Goal: Task Accomplishment & Management: Manage account settings

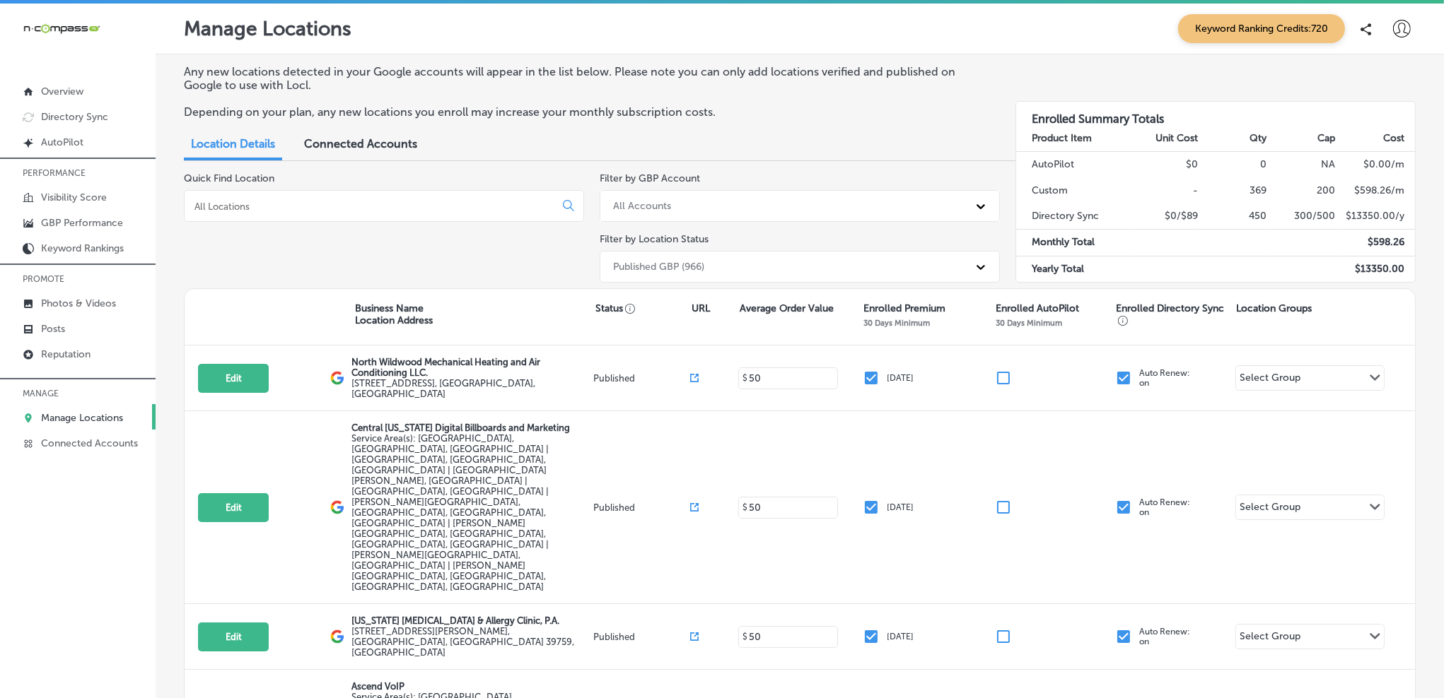
drag, startPoint x: 424, startPoint y: 195, endPoint x: 415, endPoint y: 213, distance: 19.9
click at [424, 195] on div at bounding box center [384, 206] width 400 height 32
click at [414, 211] on input at bounding box center [372, 206] width 358 height 13
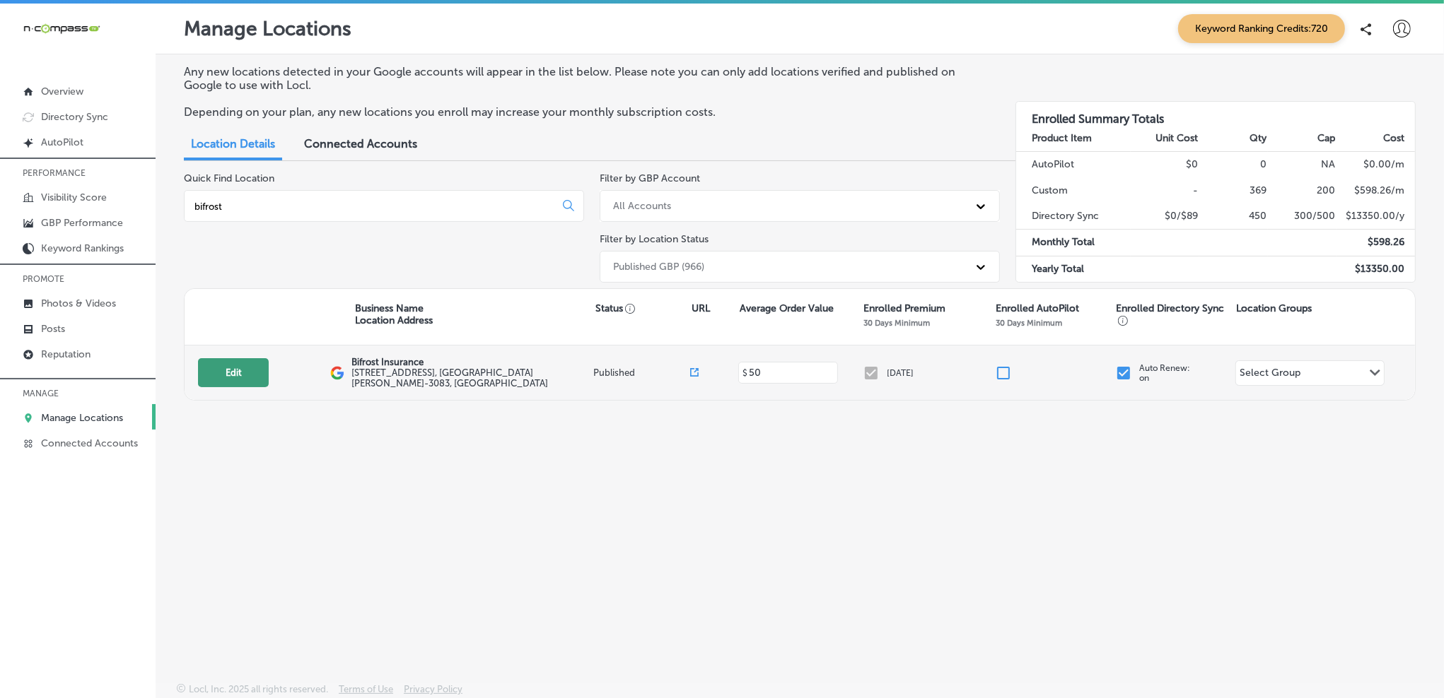
type input "bifrost"
click at [235, 373] on button "Edit" at bounding box center [233, 372] width 71 height 29
select select "US"
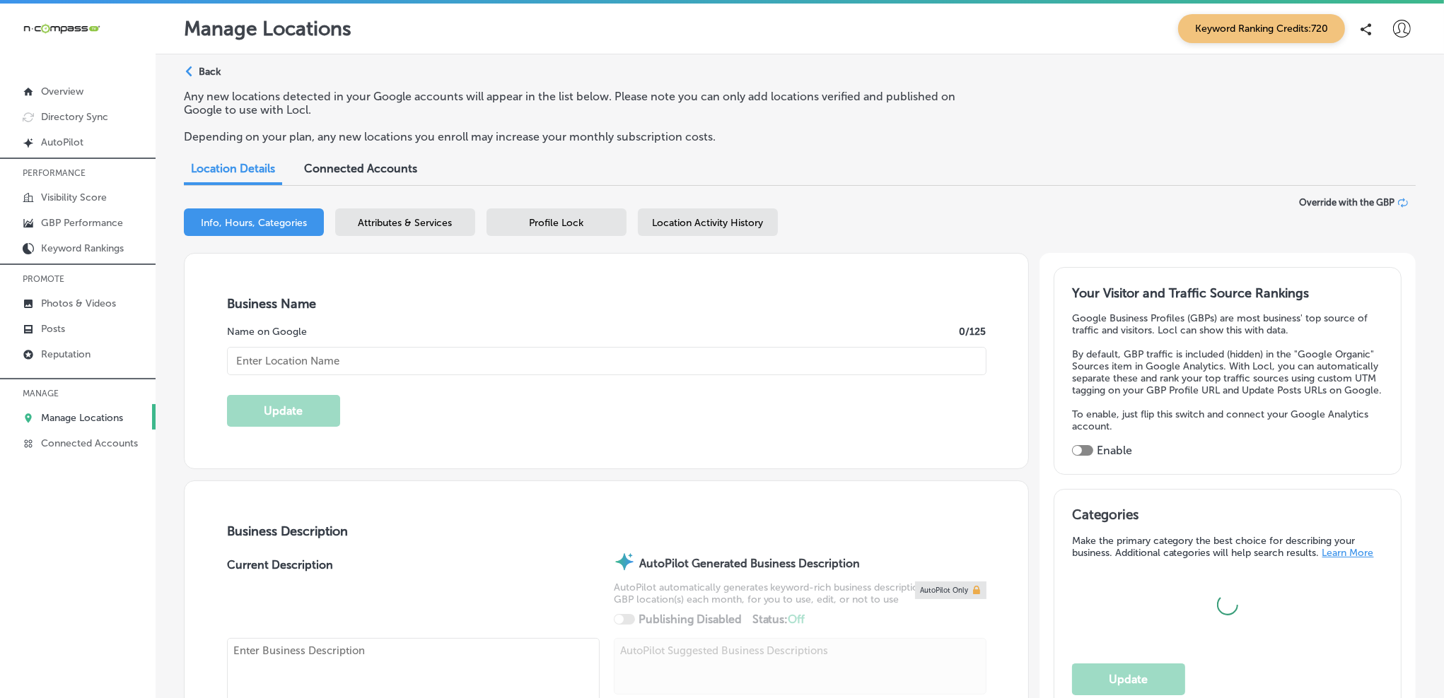
checkbox input "true"
type input "+1 651 362 5049"
type textarea "Bifrost Insurance is a woman-run family business started in 2023. We are indepe…"
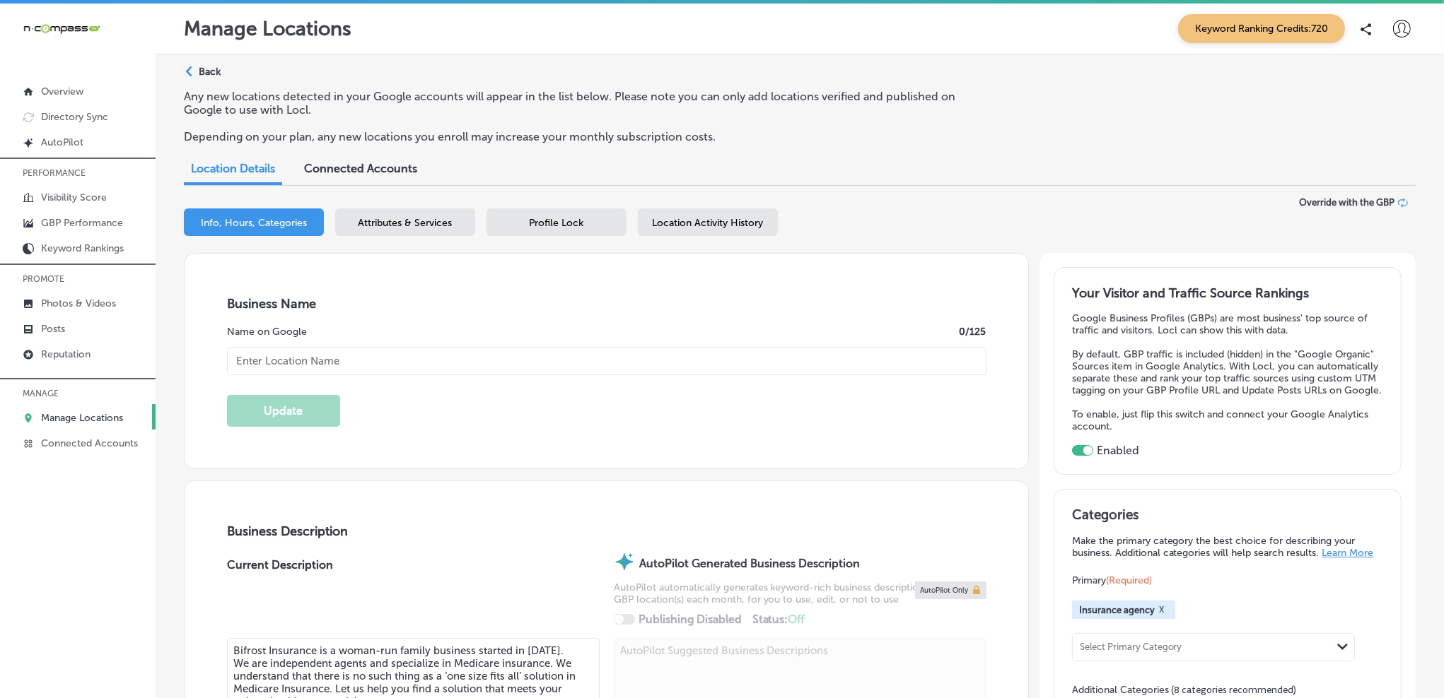
type input "https://www.bifrostinsurance.com/"
type input "[STREET_ADDRESS]"
type input "[GEOGRAPHIC_DATA][PERSON_NAME]"
type input "55109-3083"
type input "US"
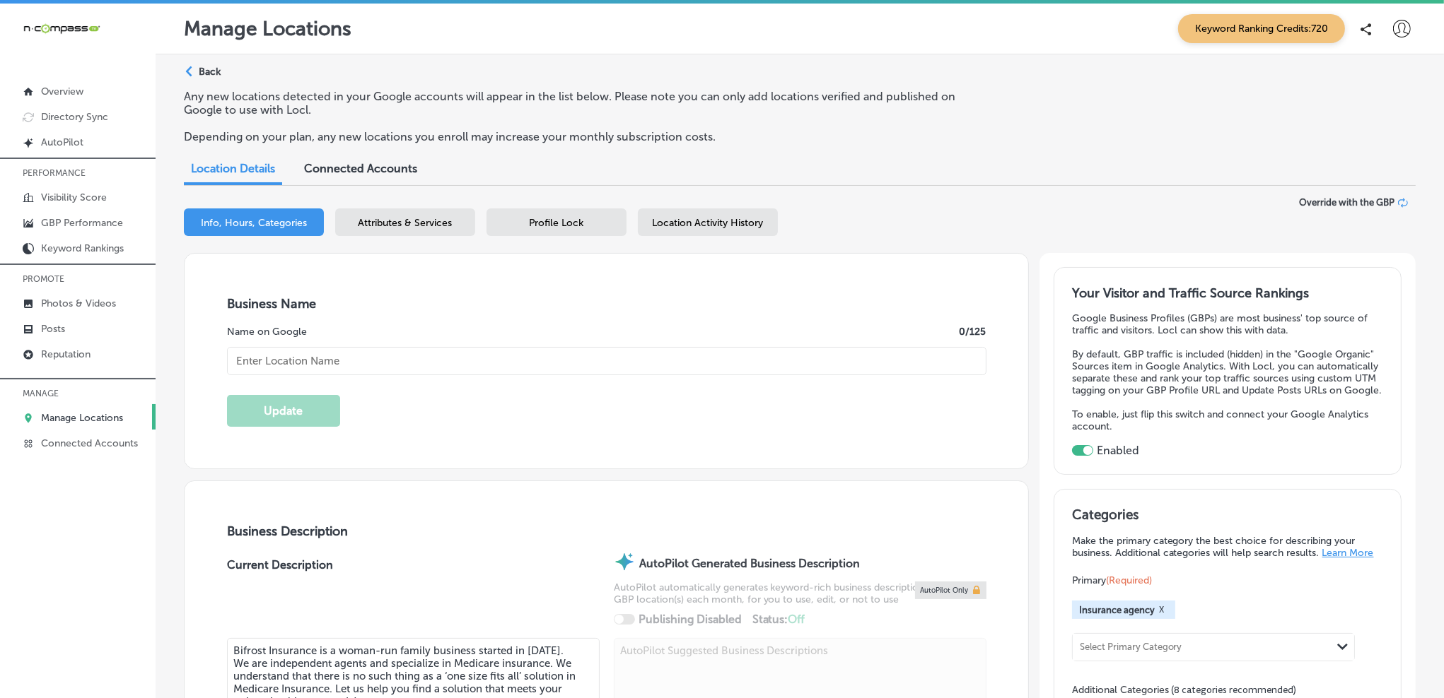
type input "Bifrost Insurance"
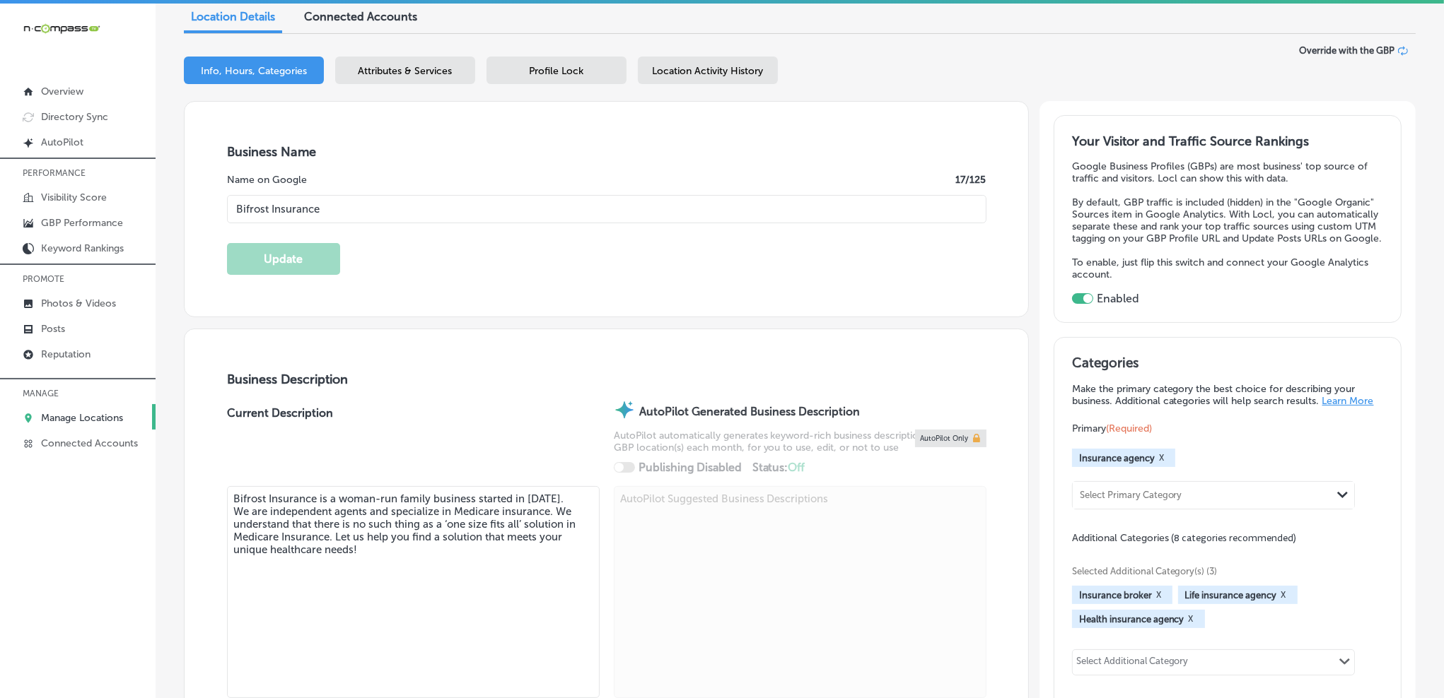
scroll to position [151, 0]
click at [539, 611] on textarea "Bifrost Insurance is a woman-run family business started in 2023. We are indepe…" at bounding box center [413, 594] width 373 height 212
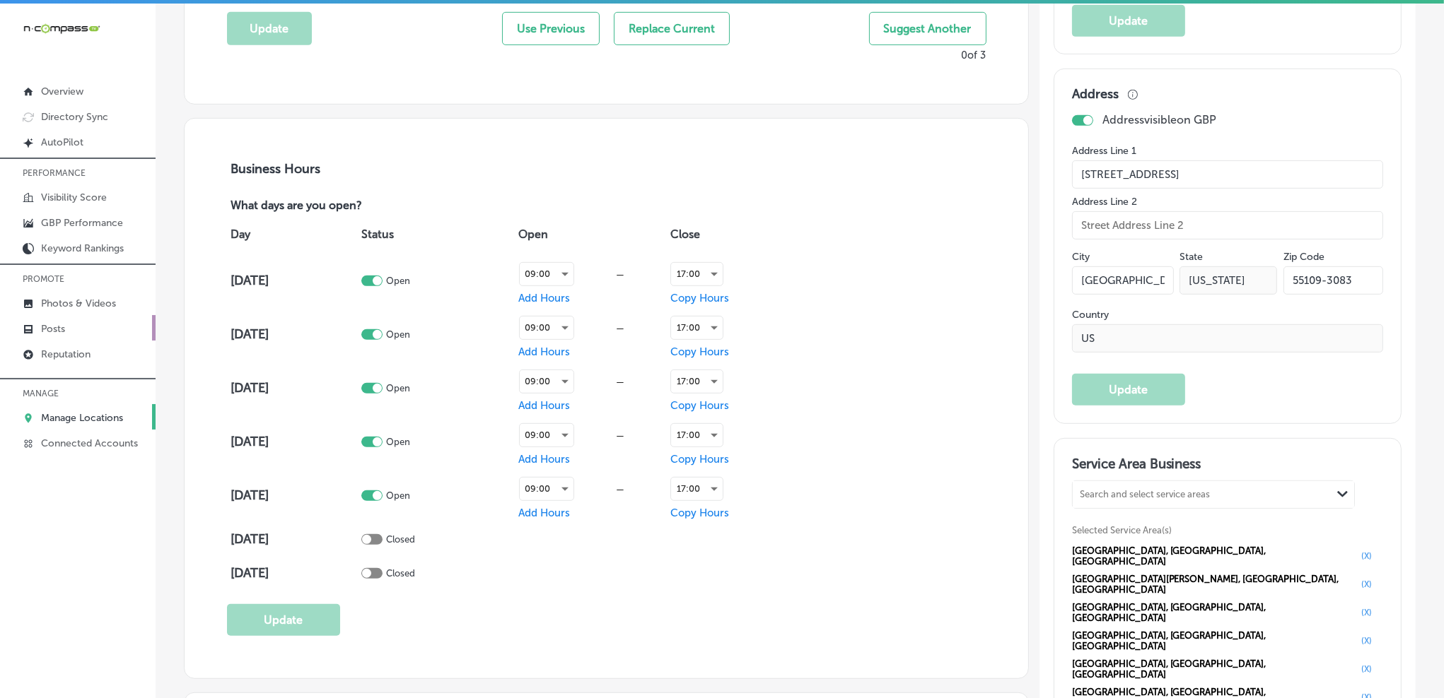
scroll to position [861, 0]
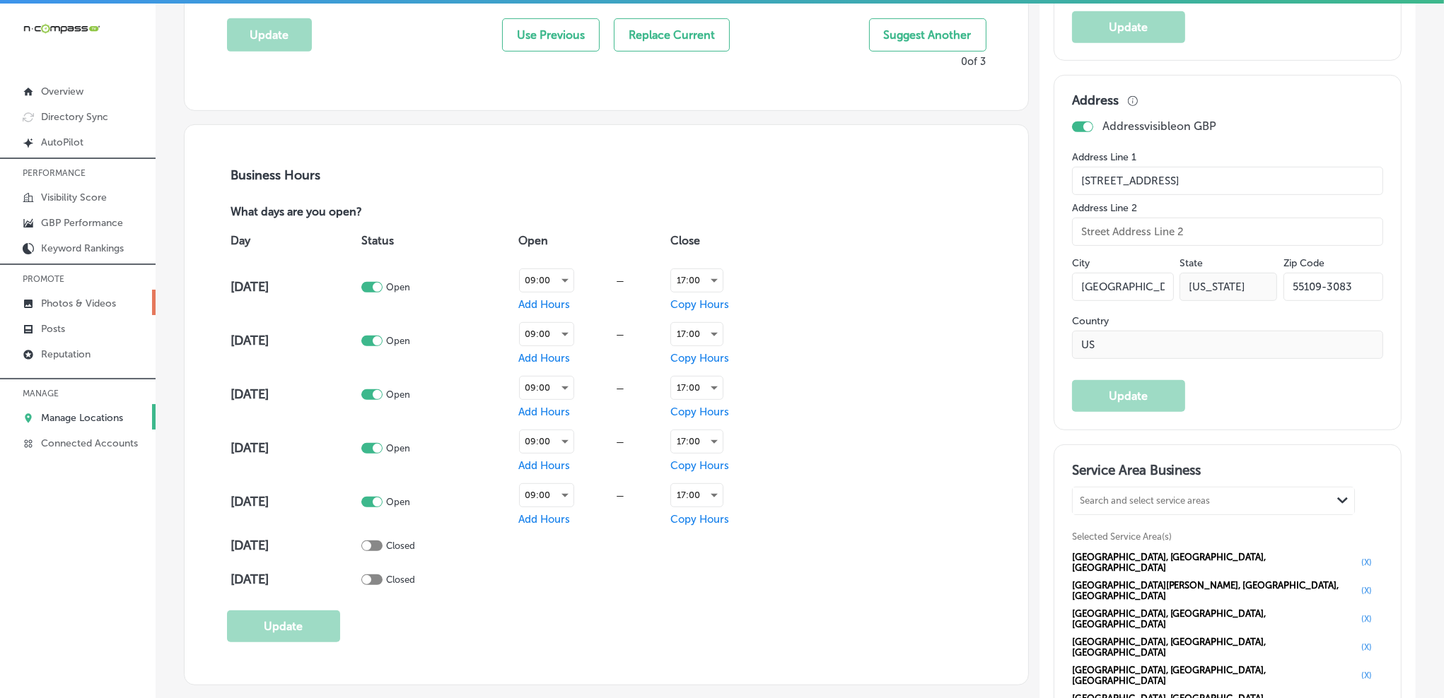
click at [84, 305] on p "Photos & Videos" at bounding box center [78, 304] width 75 height 12
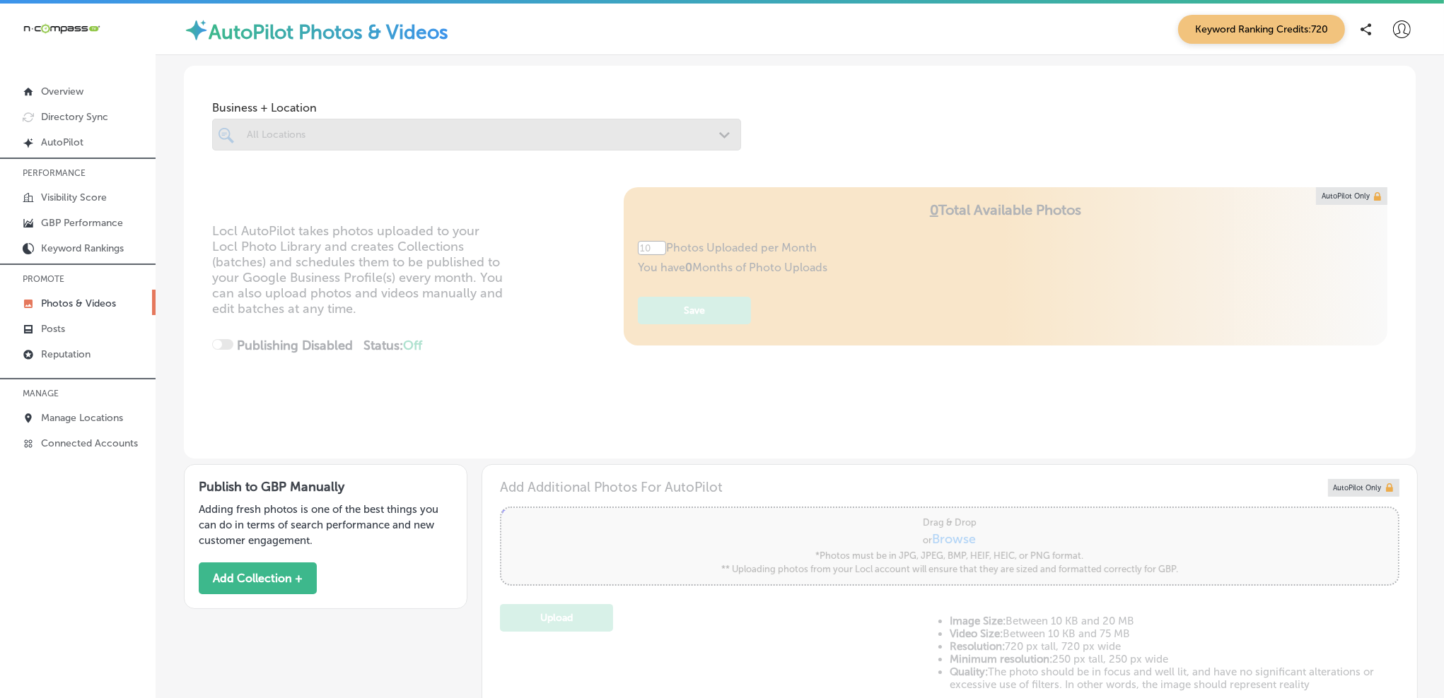
click at [449, 142] on div at bounding box center [476, 135] width 529 height 32
type input "5"
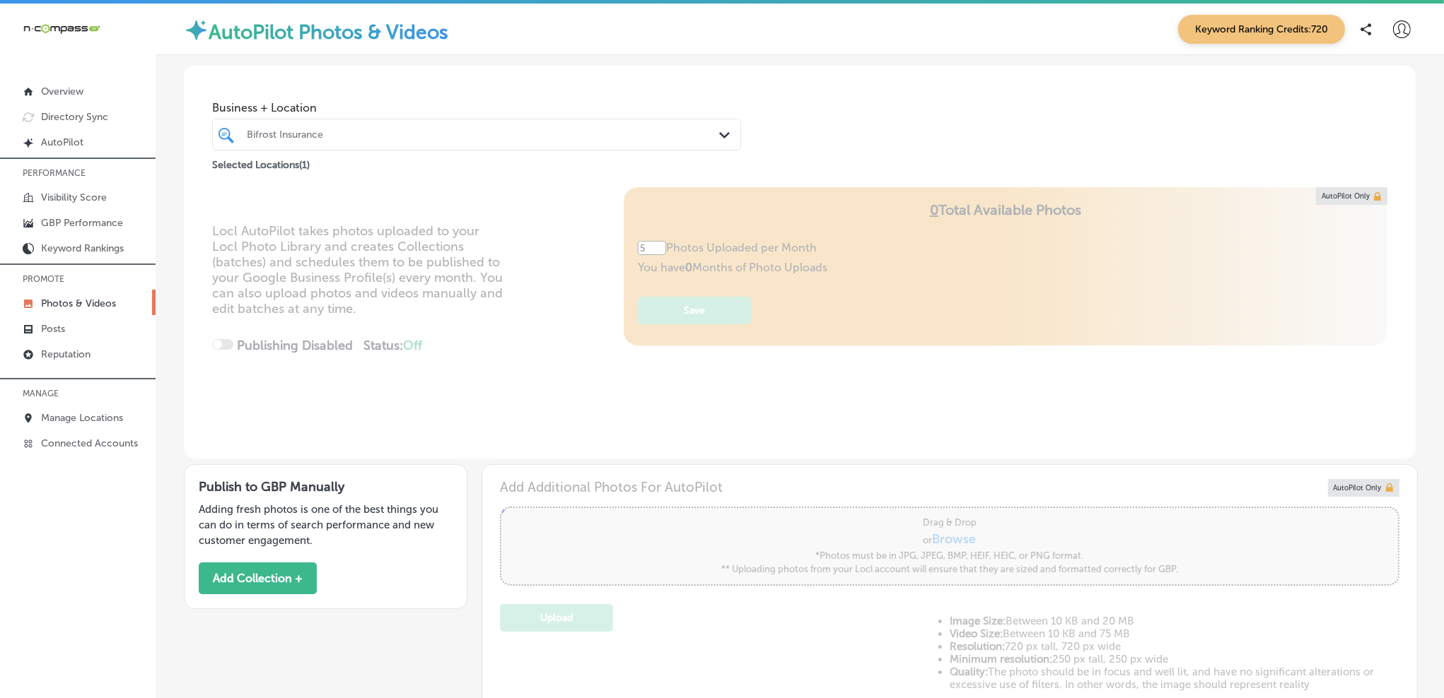
click at [720, 138] on icon "Path Created with Sketch." at bounding box center [724, 135] width 11 height 6
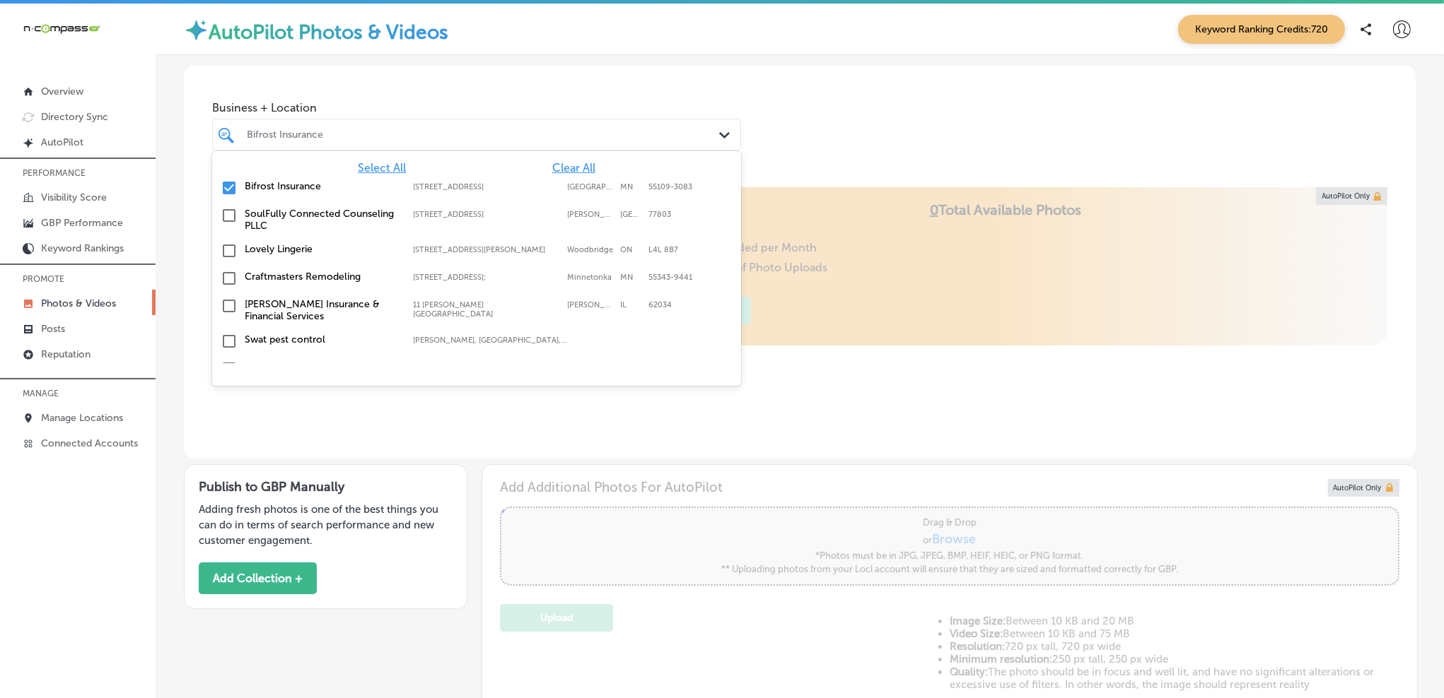
click at [938, 141] on div "Business + Location option 2586 7th Ave E, Suite #303 focused, 3 of 370. 369 re…" at bounding box center [799, 119] width 1231 height 107
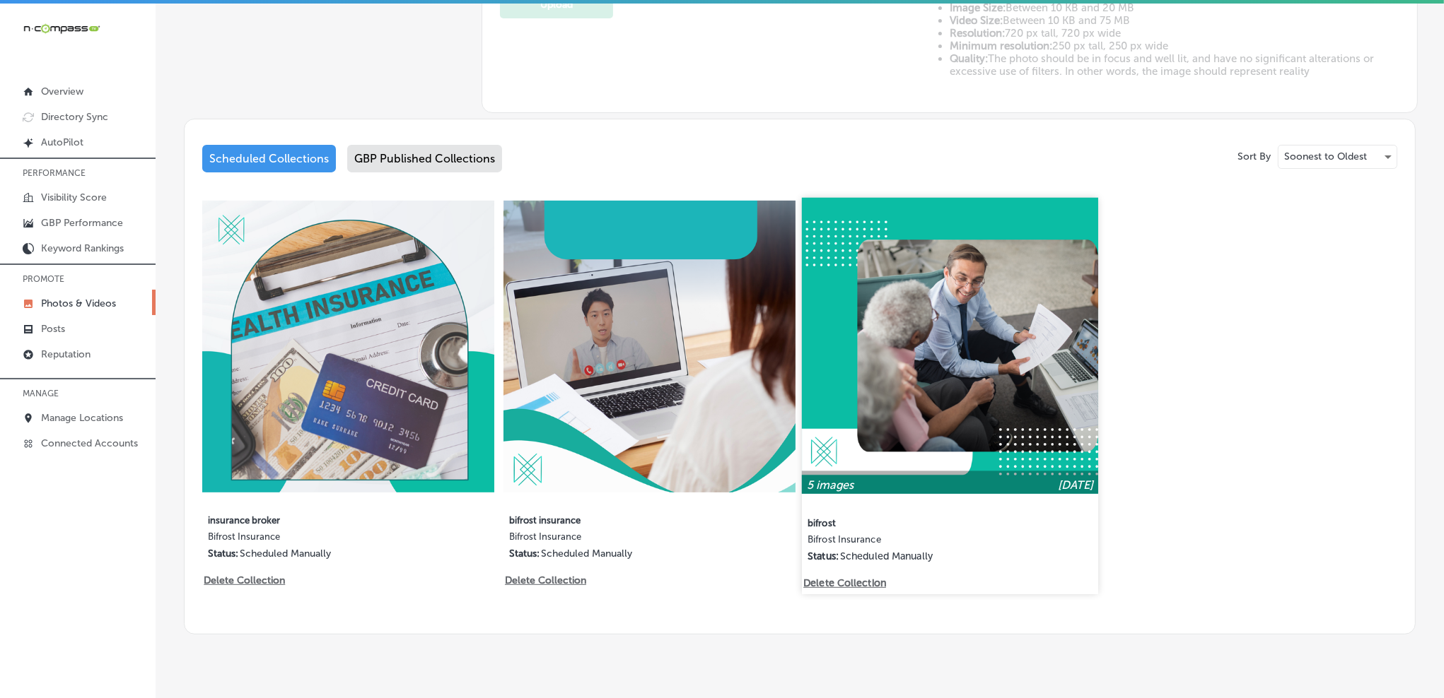
scroll to position [616, 0]
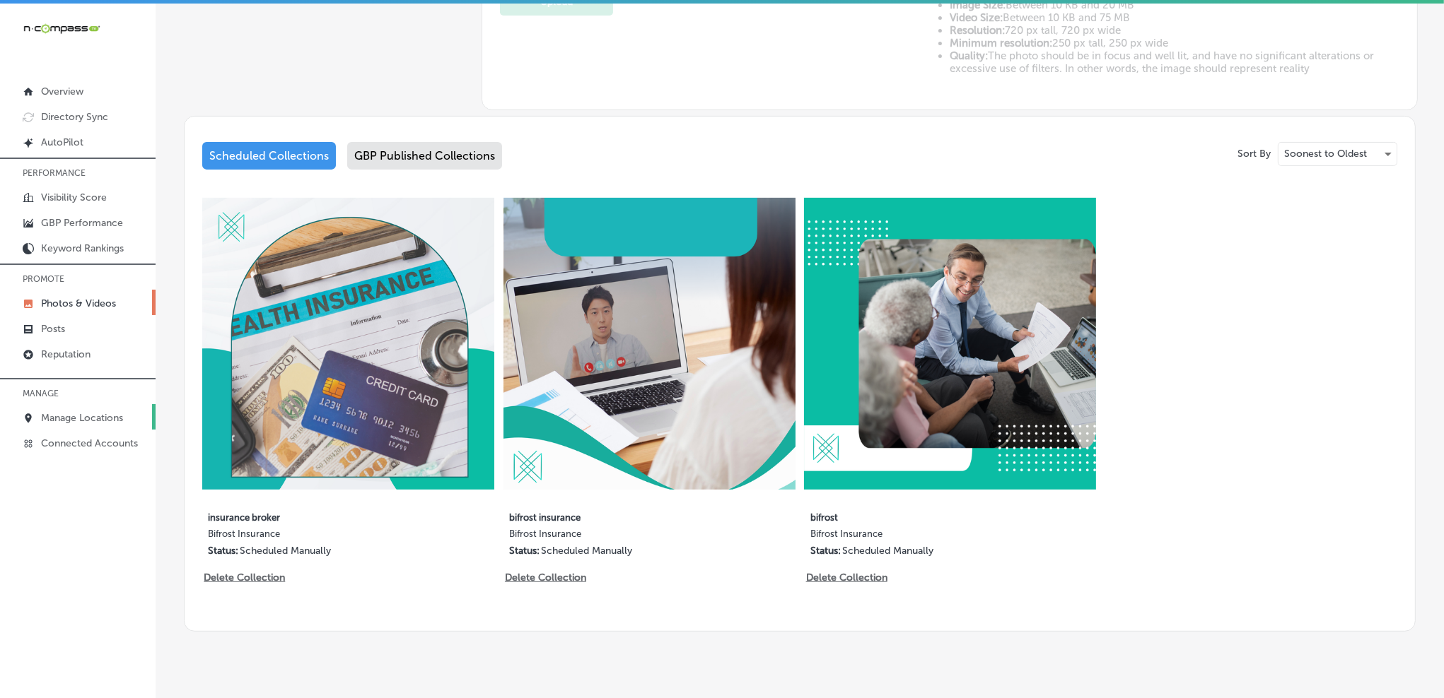
click at [66, 416] on p "Manage Locations" at bounding box center [82, 418] width 82 height 12
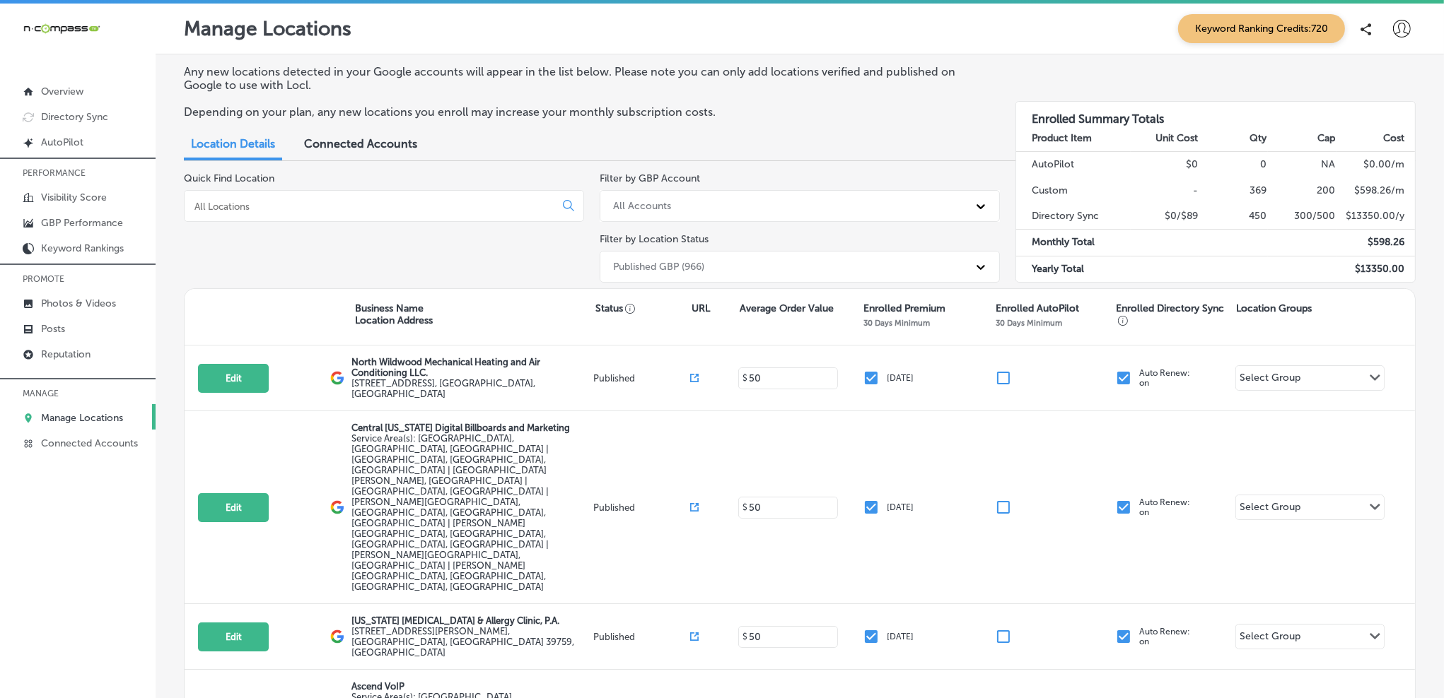
click at [298, 201] on div at bounding box center [384, 206] width 400 height 32
click at [301, 208] on input at bounding box center [372, 206] width 358 height 13
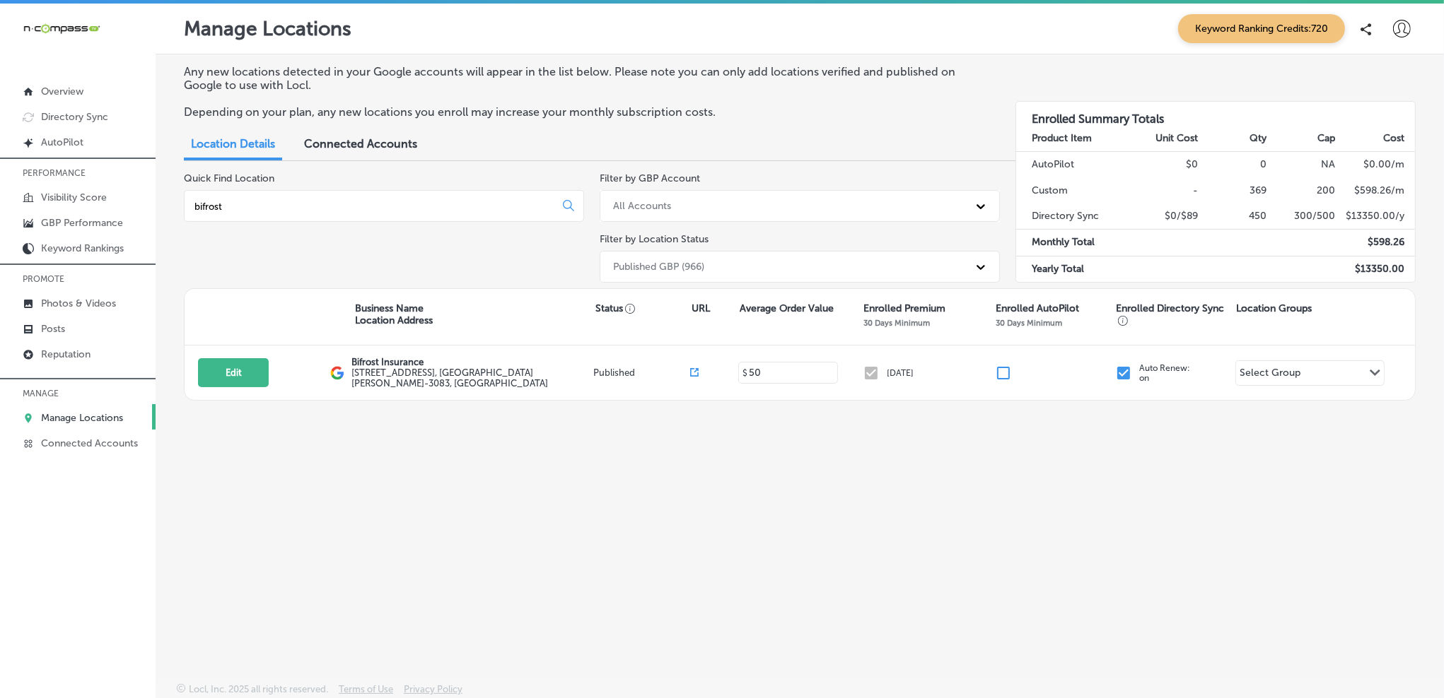
type input "bifrost"
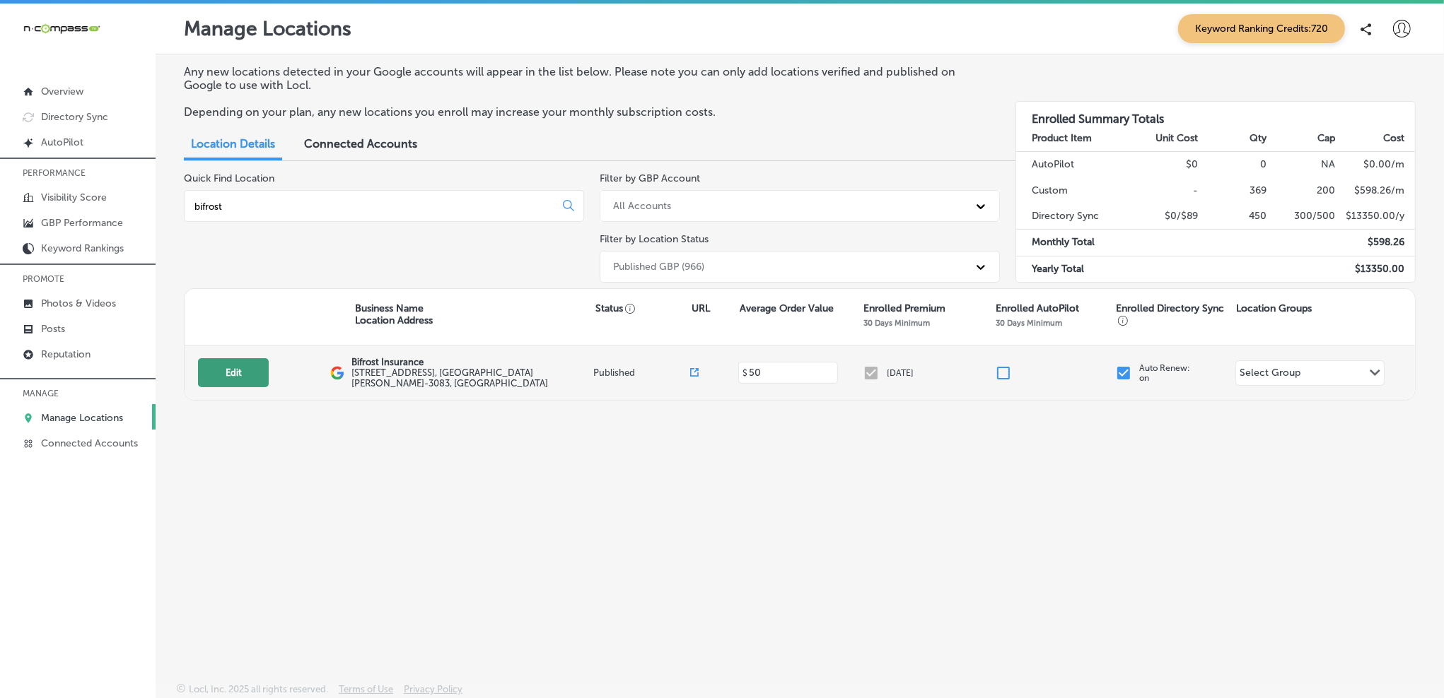
click at [247, 373] on button "Edit" at bounding box center [233, 372] width 71 height 29
select select "US"
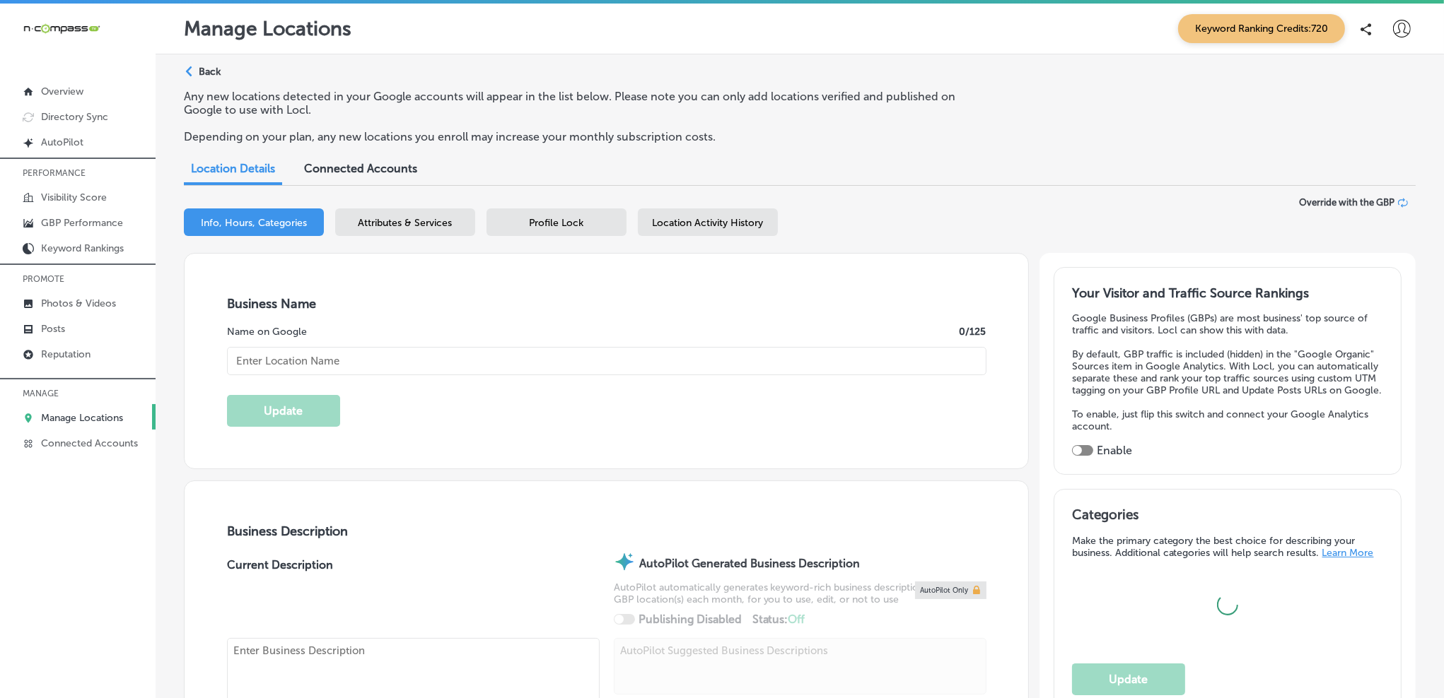
type input "https://www.bifrostinsurance.com/"
type input "[STREET_ADDRESS]"
type input "[GEOGRAPHIC_DATA][PERSON_NAME]"
type input "55109-3083"
type input "US"
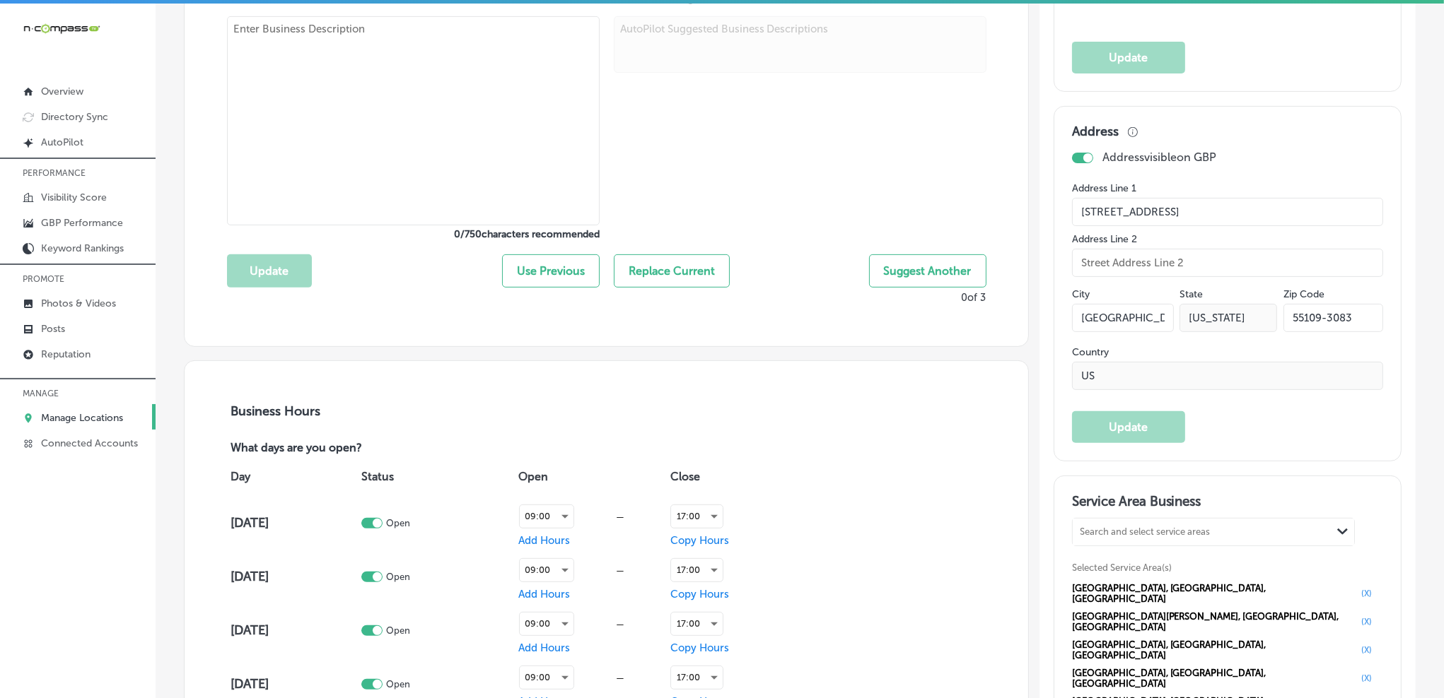
checkbox input "true"
type textarea "Bifrost Insurance is a woman-run family business started in 2023. We are indepe…"
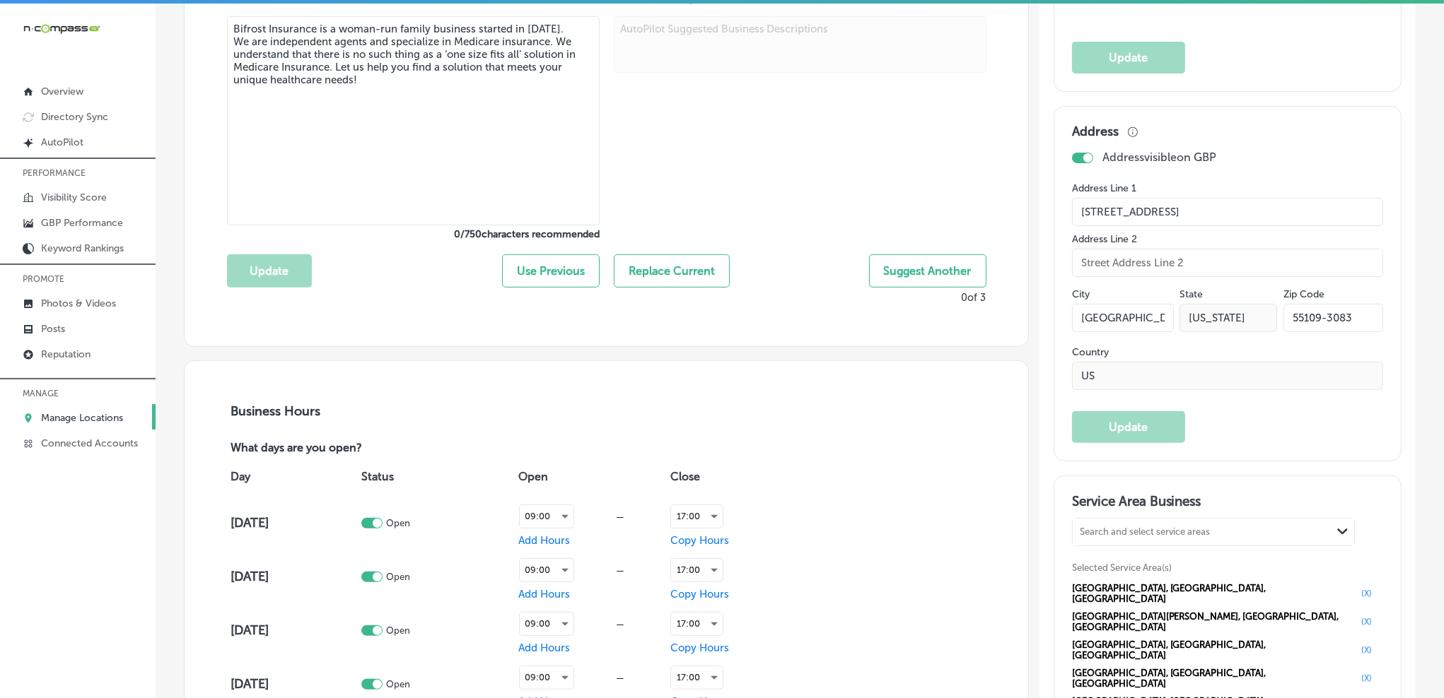
type input "+1 651 362 5049"
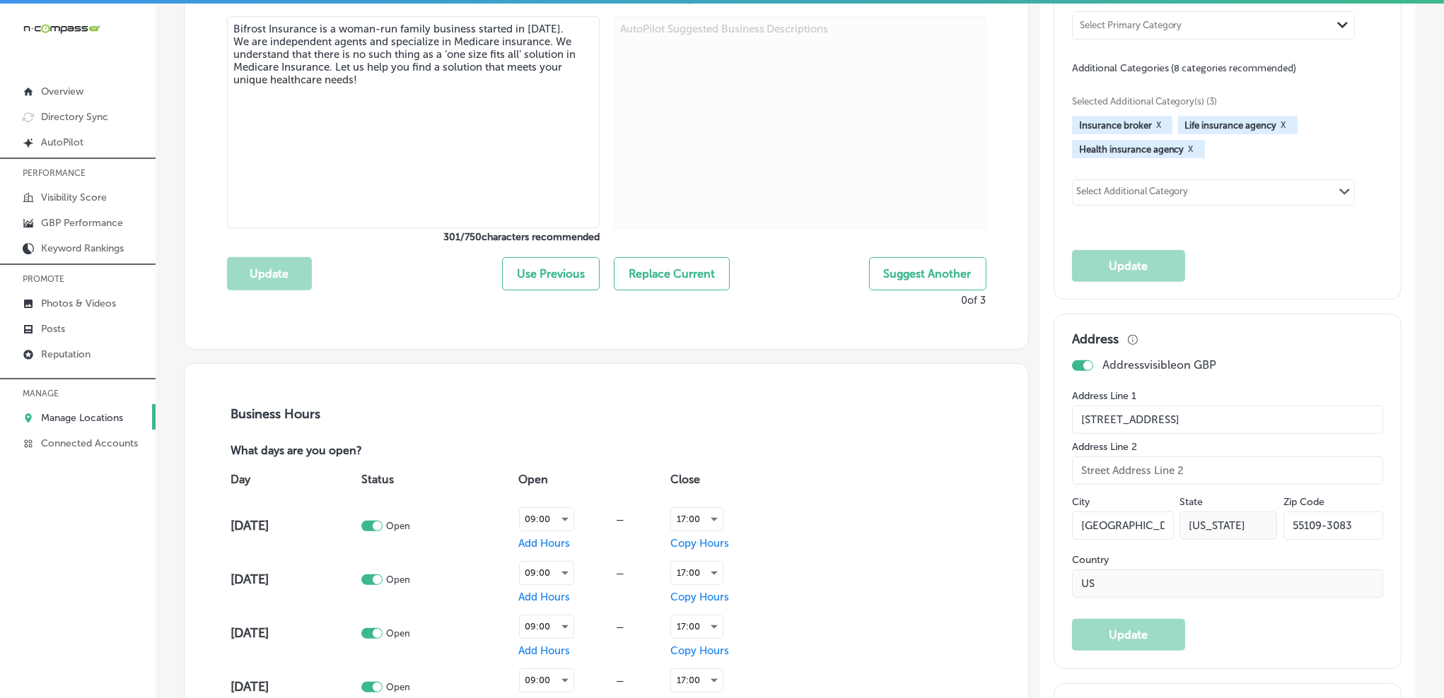
type input "Bifrost Insurance"
click at [393, 116] on textarea "Bifrost Insurance is a woman-run family business started in 2023. We are indepe…" at bounding box center [413, 124] width 373 height 212
paste textarea "dedicated, woman-run family business established in 2023, specializing exclusiv…"
drag, startPoint x: 316, startPoint y: 79, endPoint x: 213, endPoint y: 34, distance: 112.7
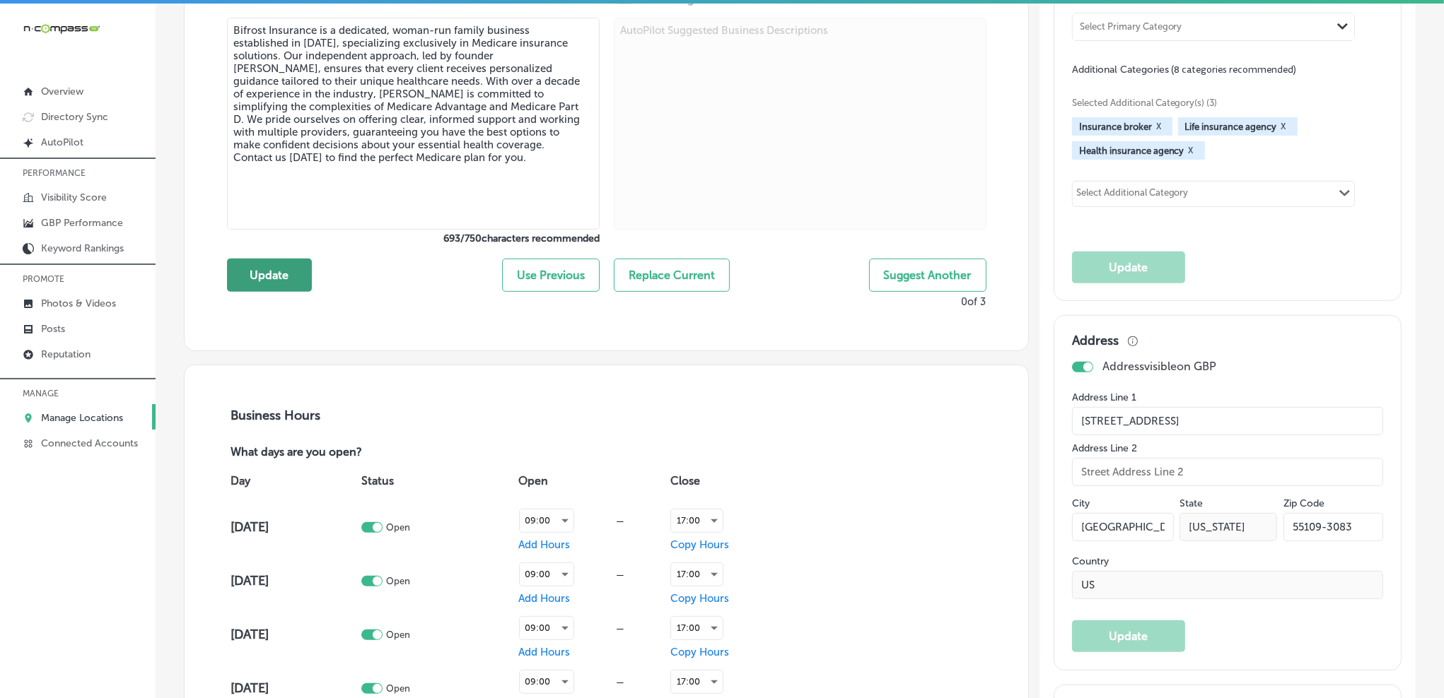
type textarea "Bifrost Insurance is a dedicated, woman-run family business established in 2023…"
drag, startPoint x: 288, startPoint y: 283, endPoint x: 498, endPoint y: 276, distance: 210.8
click at [288, 283] on button "Update" at bounding box center [269, 275] width 85 height 33
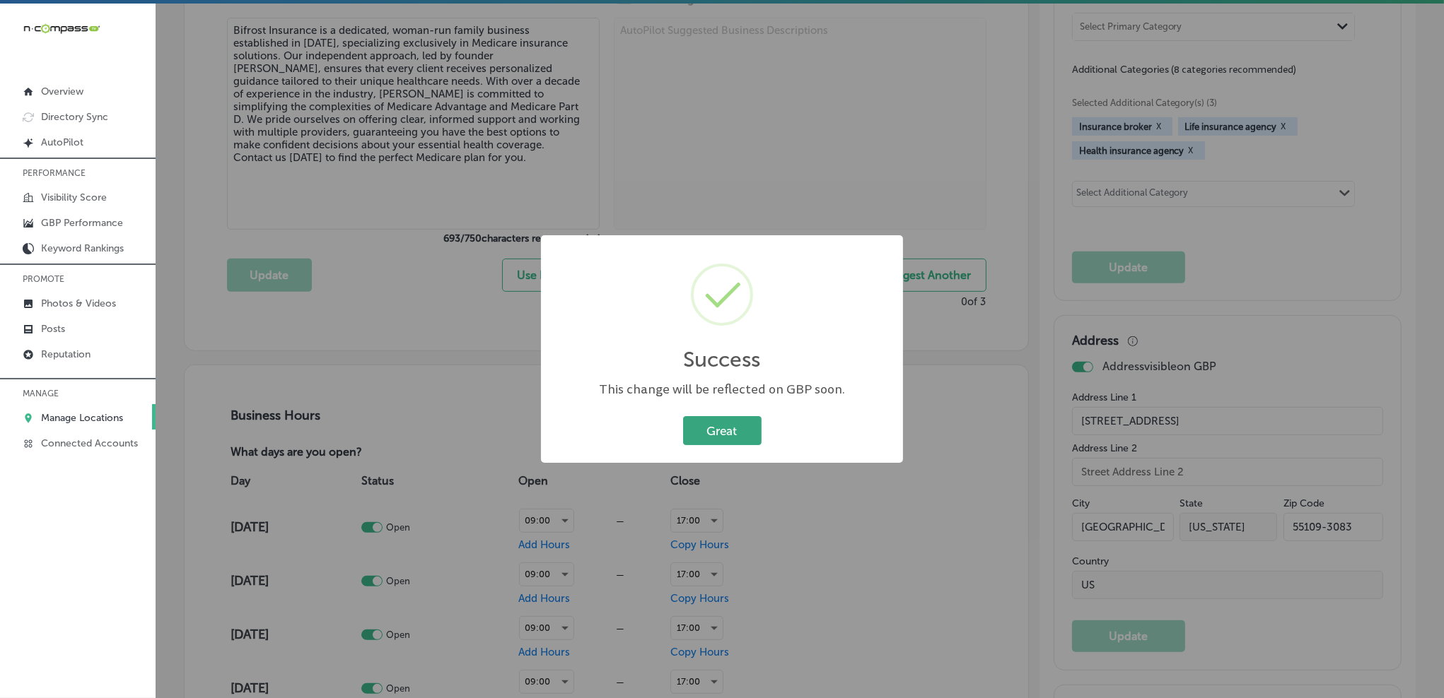
click at [719, 425] on button "Great" at bounding box center [722, 430] width 78 height 29
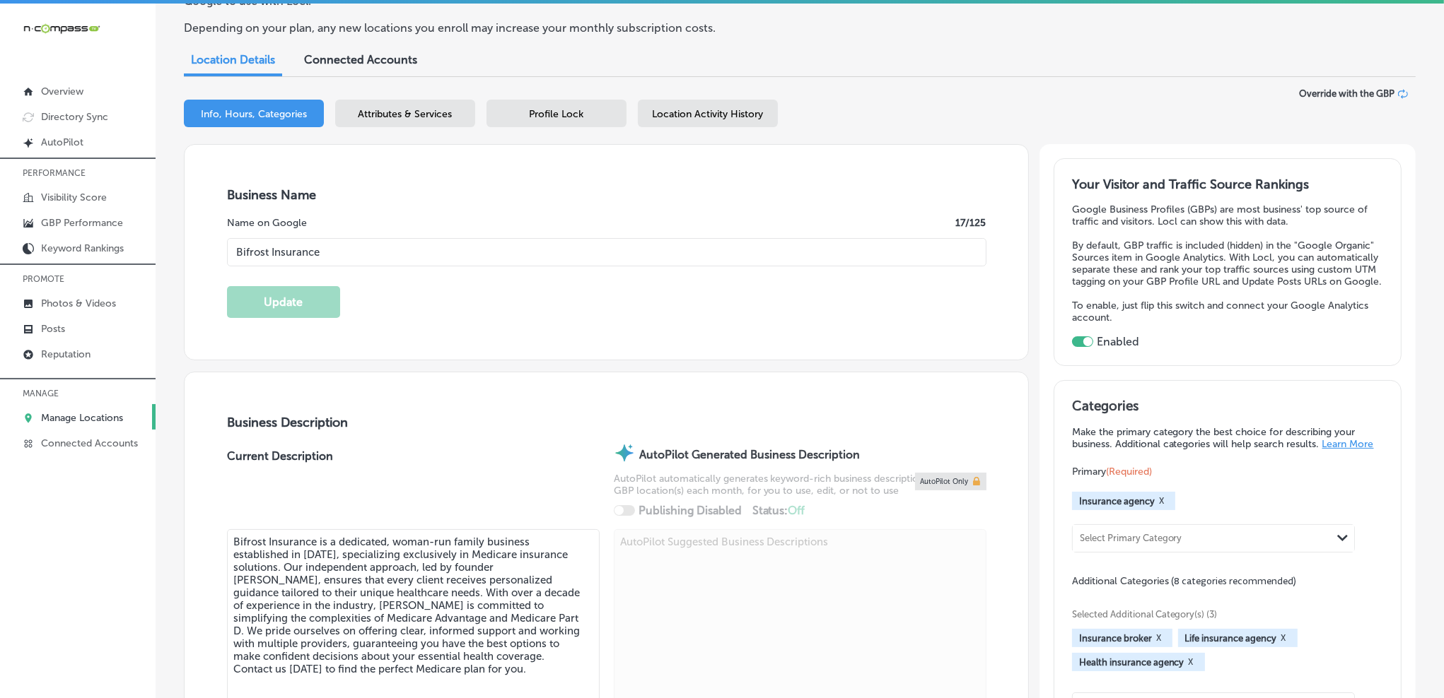
scroll to position [107, 0]
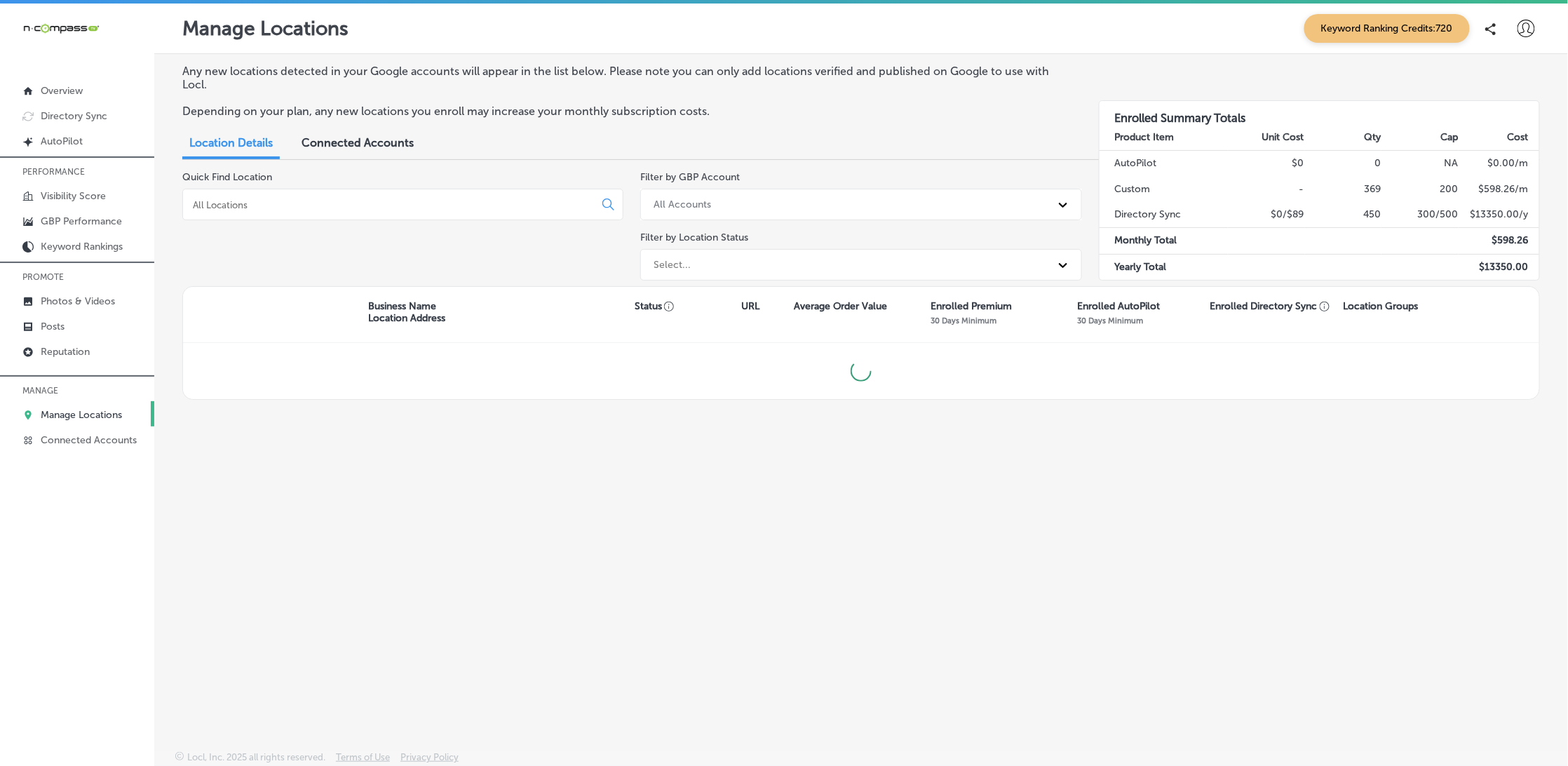
click at [329, 213] on div at bounding box center [403, 204] width 441 height 32
click at [326, 206] on input at bounding box center [391, 204] width 400 height 13
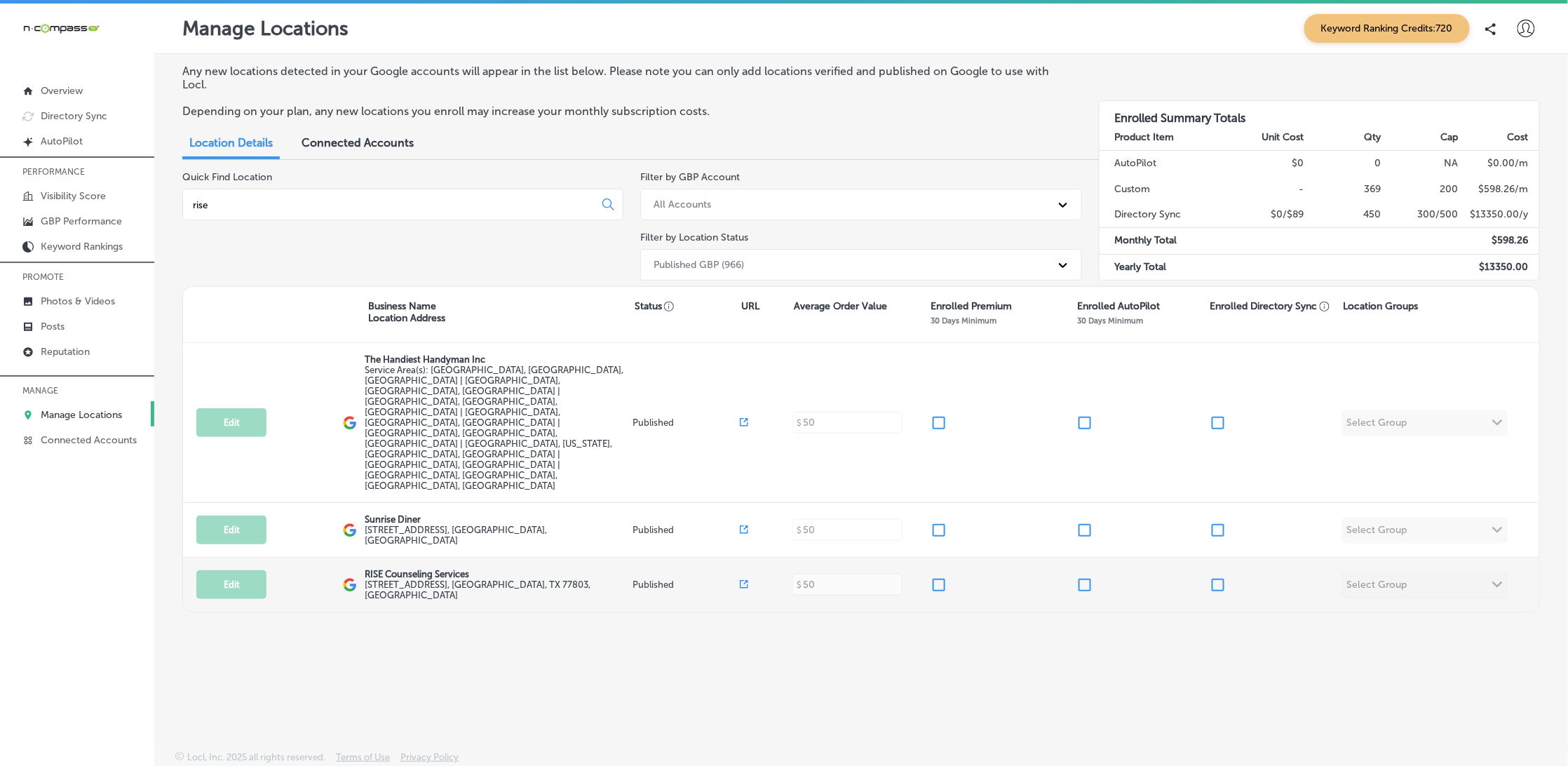
type input "rise"
click at [929, 558] on div "Edit This location is not published yet. RISE Counseling Services [STREET_ADDRE…" at bounding box center [861, 584] width 1356 height 54
drag, startPoint x: 940, startPoint y: 506, endPoint x: 990, endPoint y: 515, distance: 50.8
click at [940, 576] on input "checkbox" at bounding box center [938, 584] width 17 height 17
checkbox input "true"
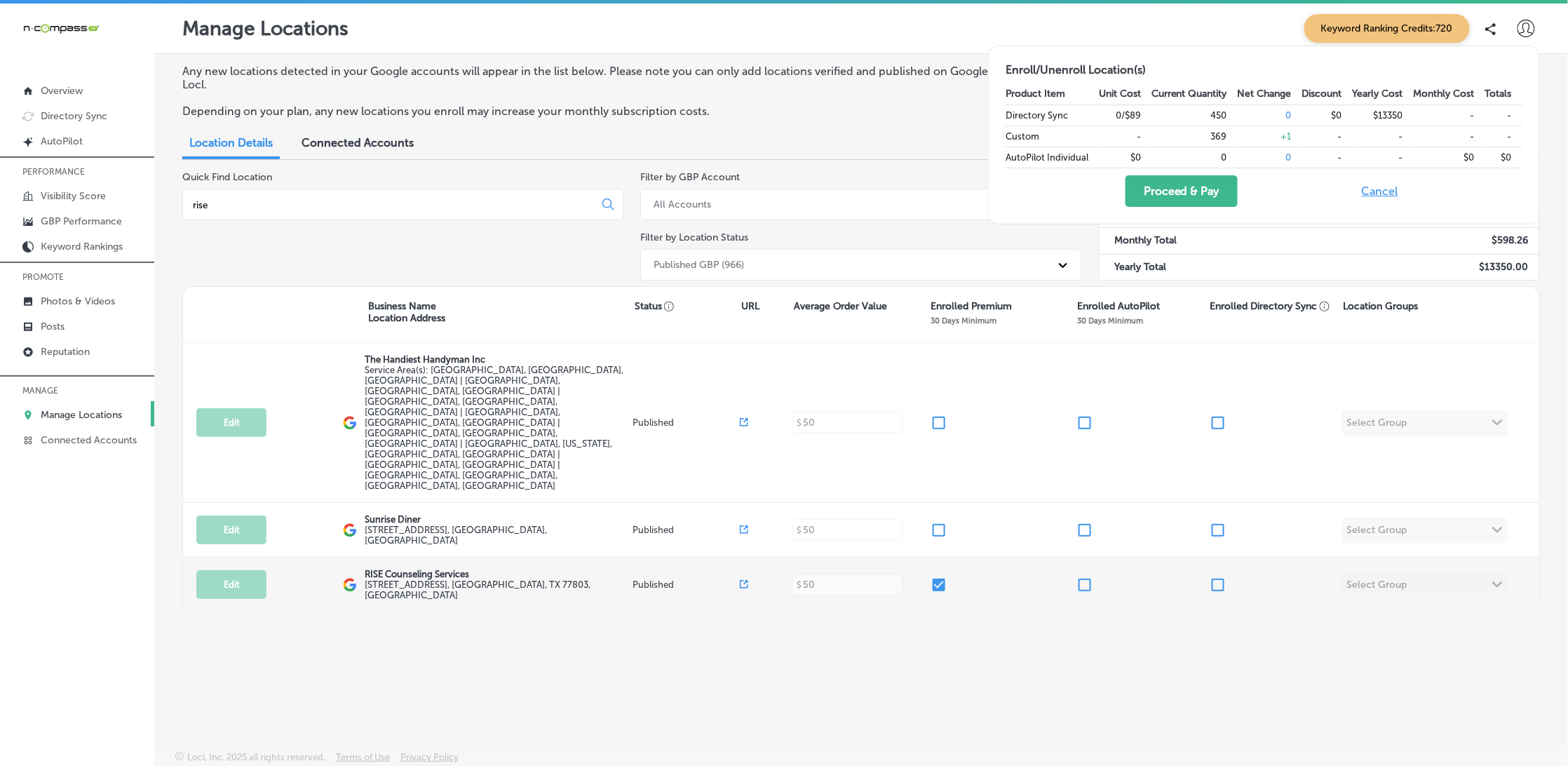
drag, startPoint x: 1217, startPoint y: 511, endPoint x: 1225, endPoint y: 492, distance: 20.6
click at [1217, 576] on input "checkbox" at bounding box center [1217, 584] width 17 height 17
checkbox input "true"
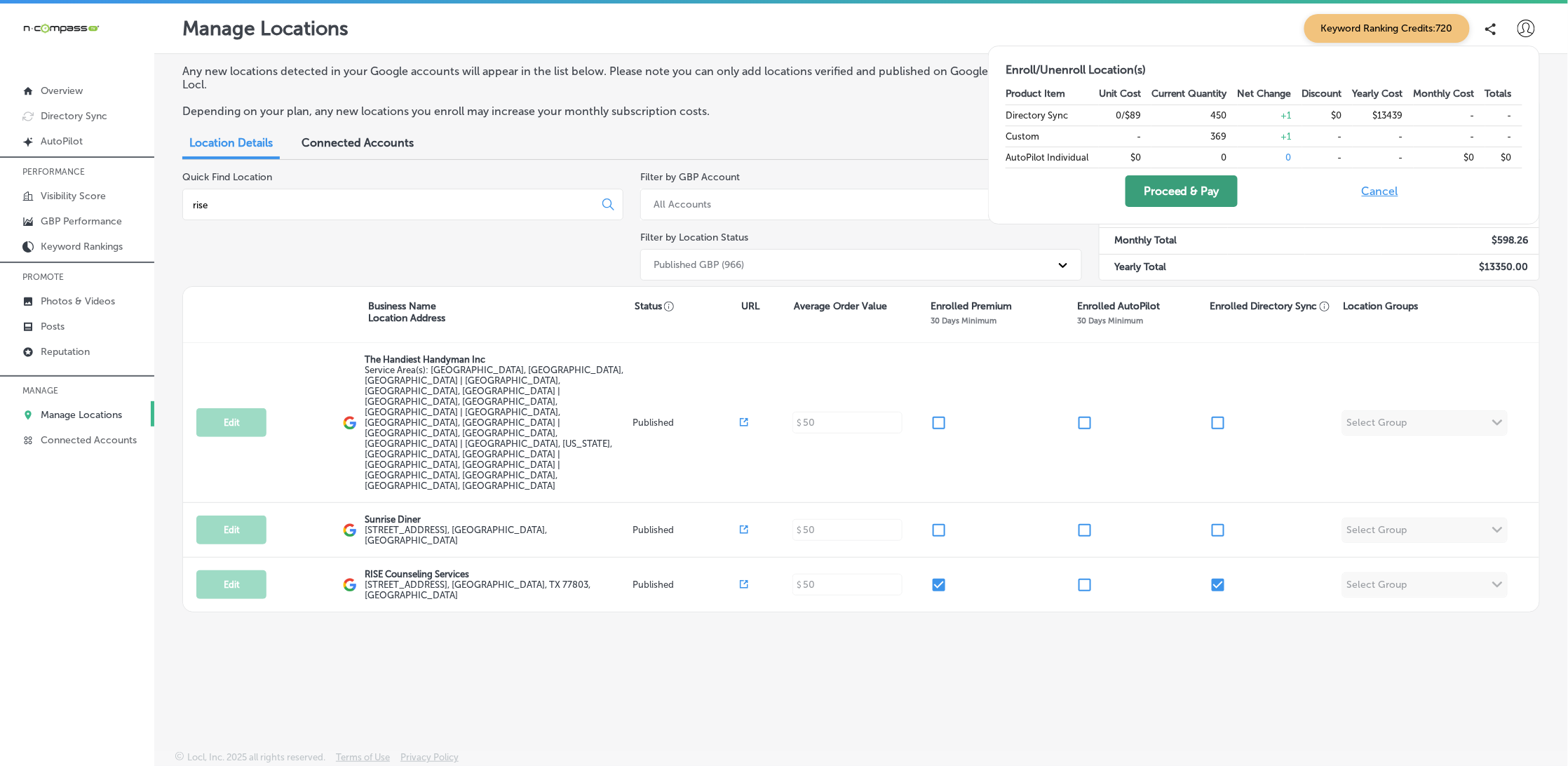
click at [1173, 191] on button "Proceed & Pay" at bounding box center [1181, 192] width 112 height 32
click at [1520, 36] on icon at bounding box center [1526, 29] width 18 height 18
click at [1526, 23] on div at bounding box center [784, 383] width 1568 height 766
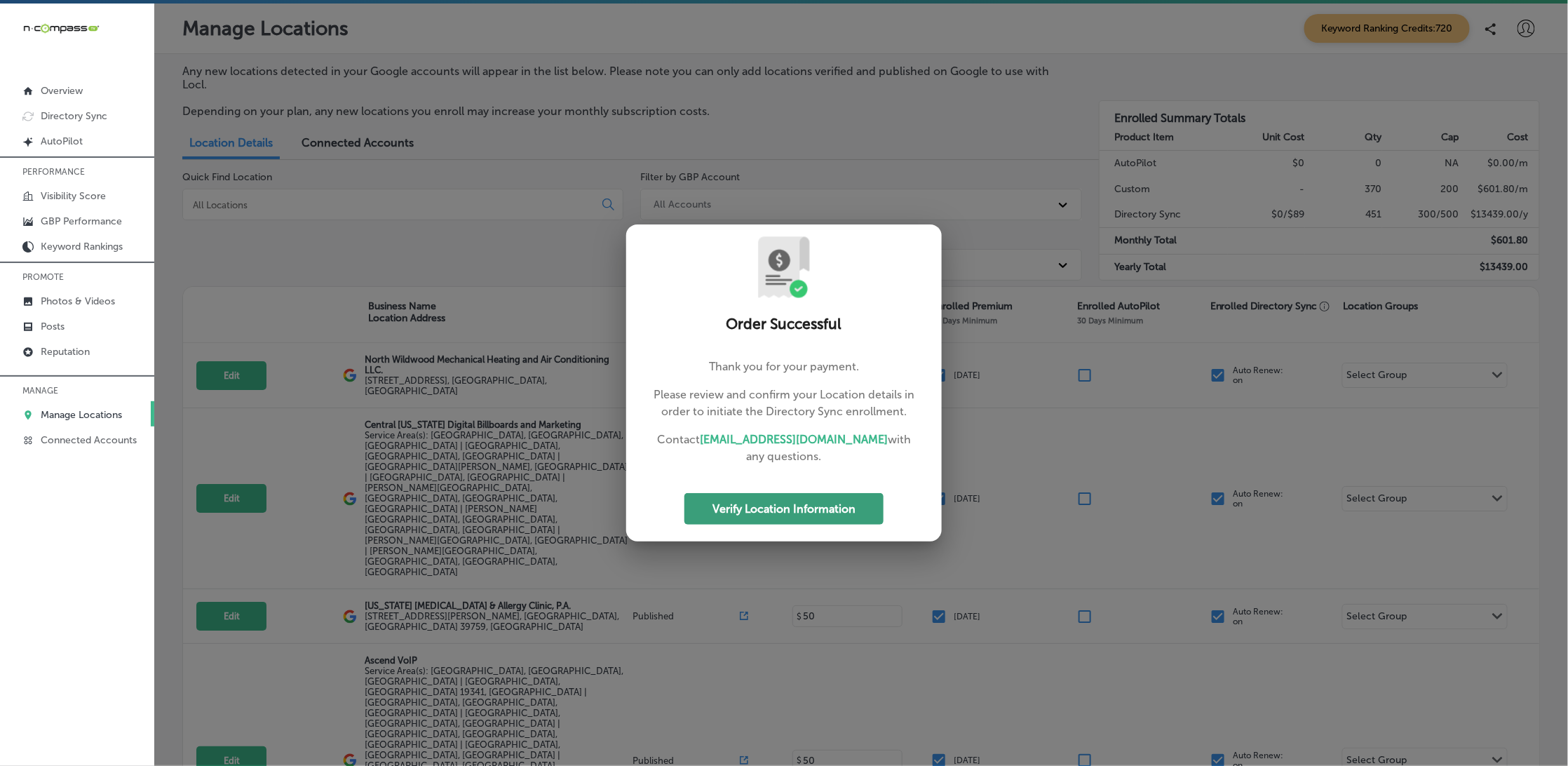
click at [824, 514] on button "Verify Location Information" at bounding box center [784, 509] width 199 height 32
select select "US"
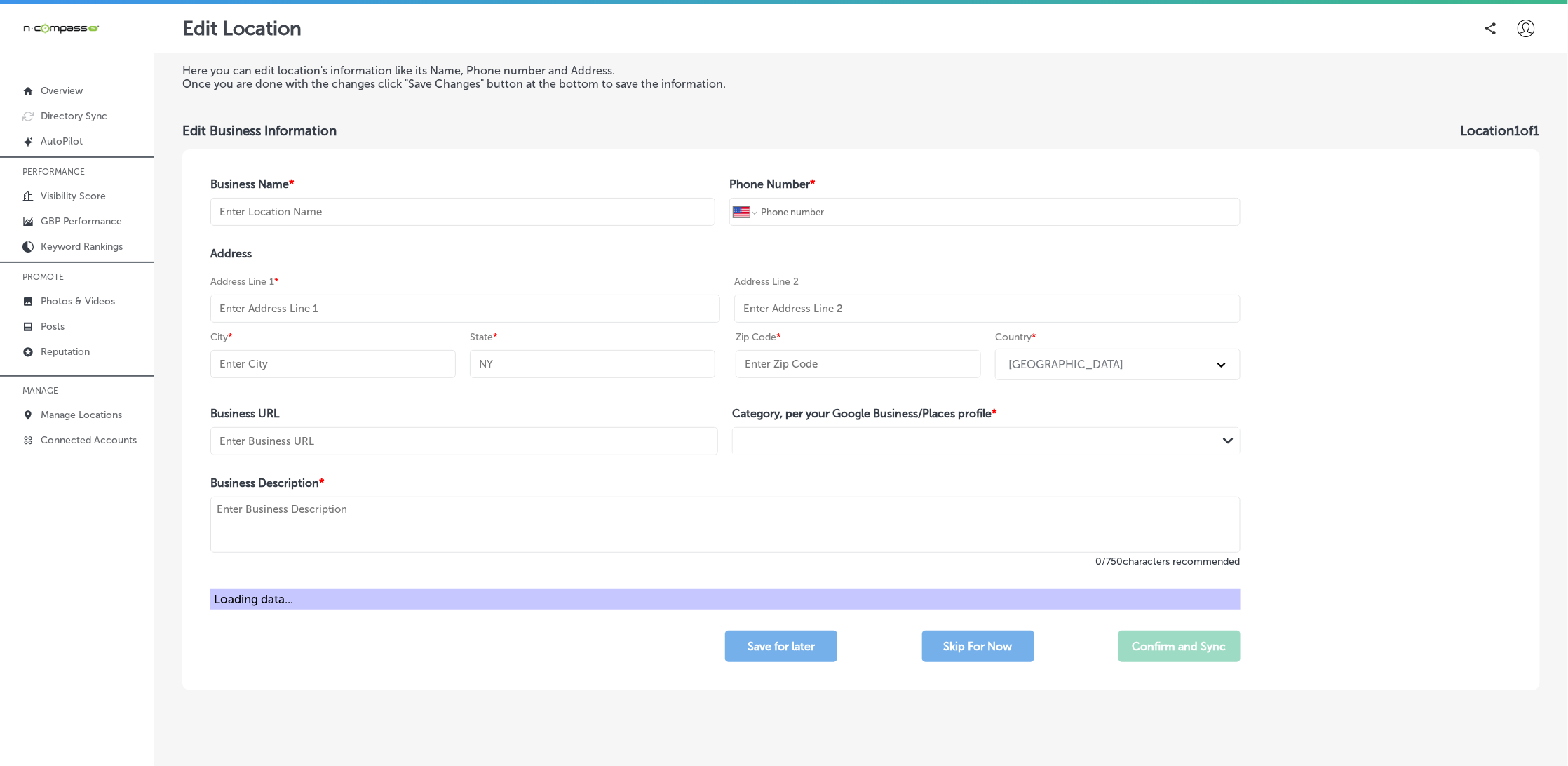
type input "RISE Counseling Services"
type input "[PHONE_NUMBER]"
type input "[STREET_ADDRESS]"
type input "Suite 104"
type input "[PERSON_NAME]"
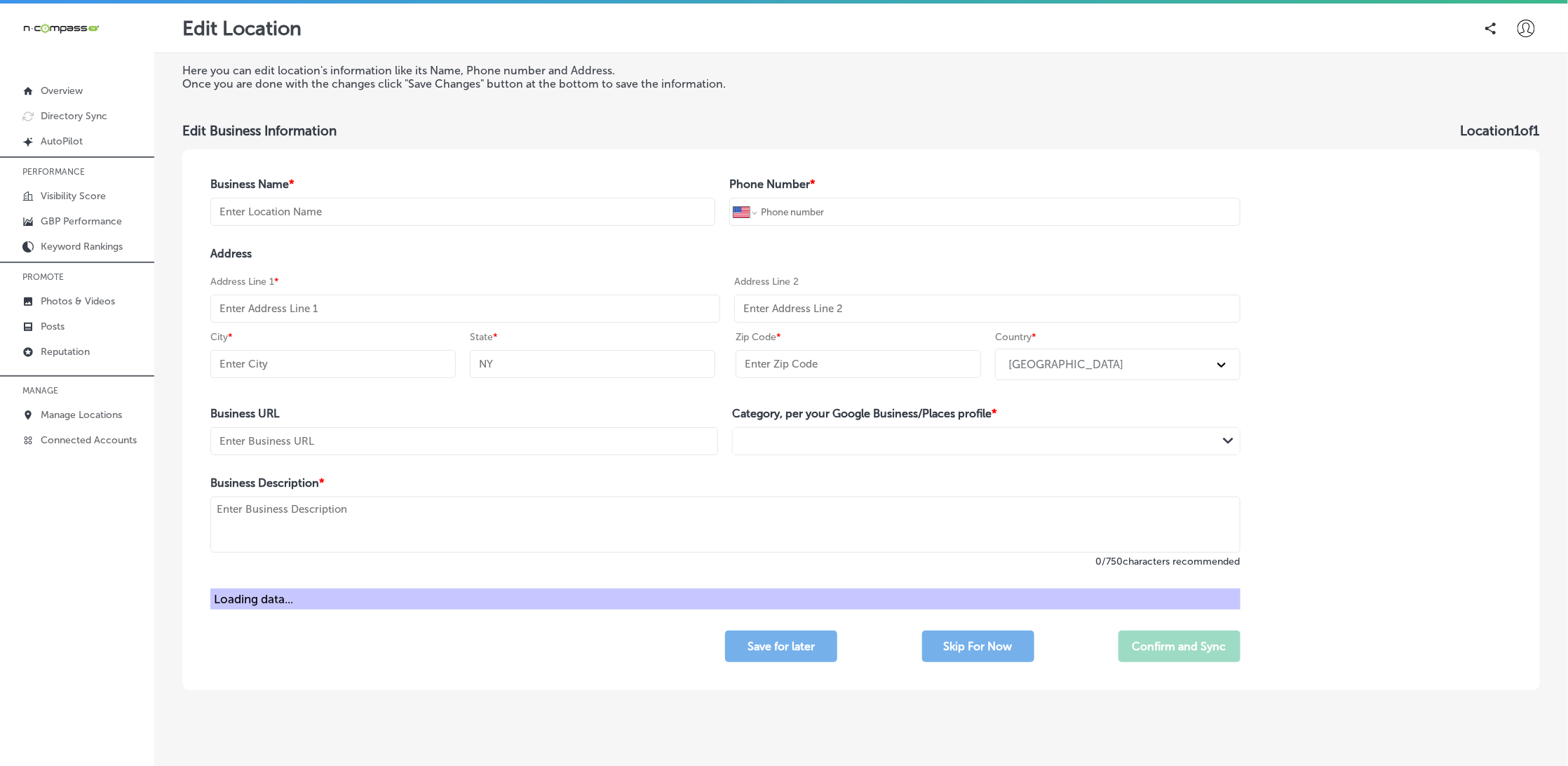
type input "[GEOGRAPHIC_DATA]"
type input "77803"
type input "[URL][DOMAIN_NAME]"
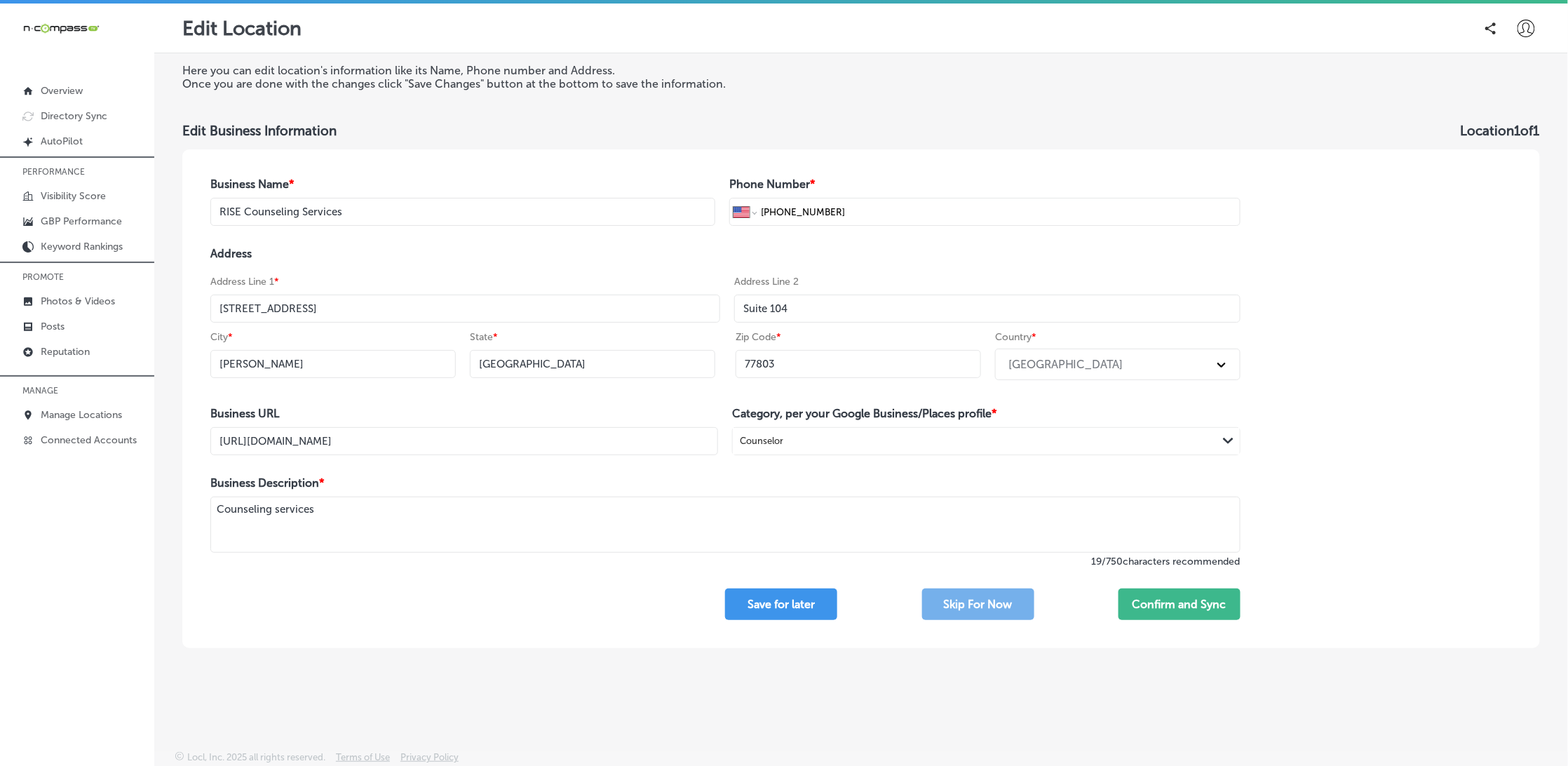
paste textarea "At Rise, our person-centered, strengths-based, holistic approach is helpful for…"
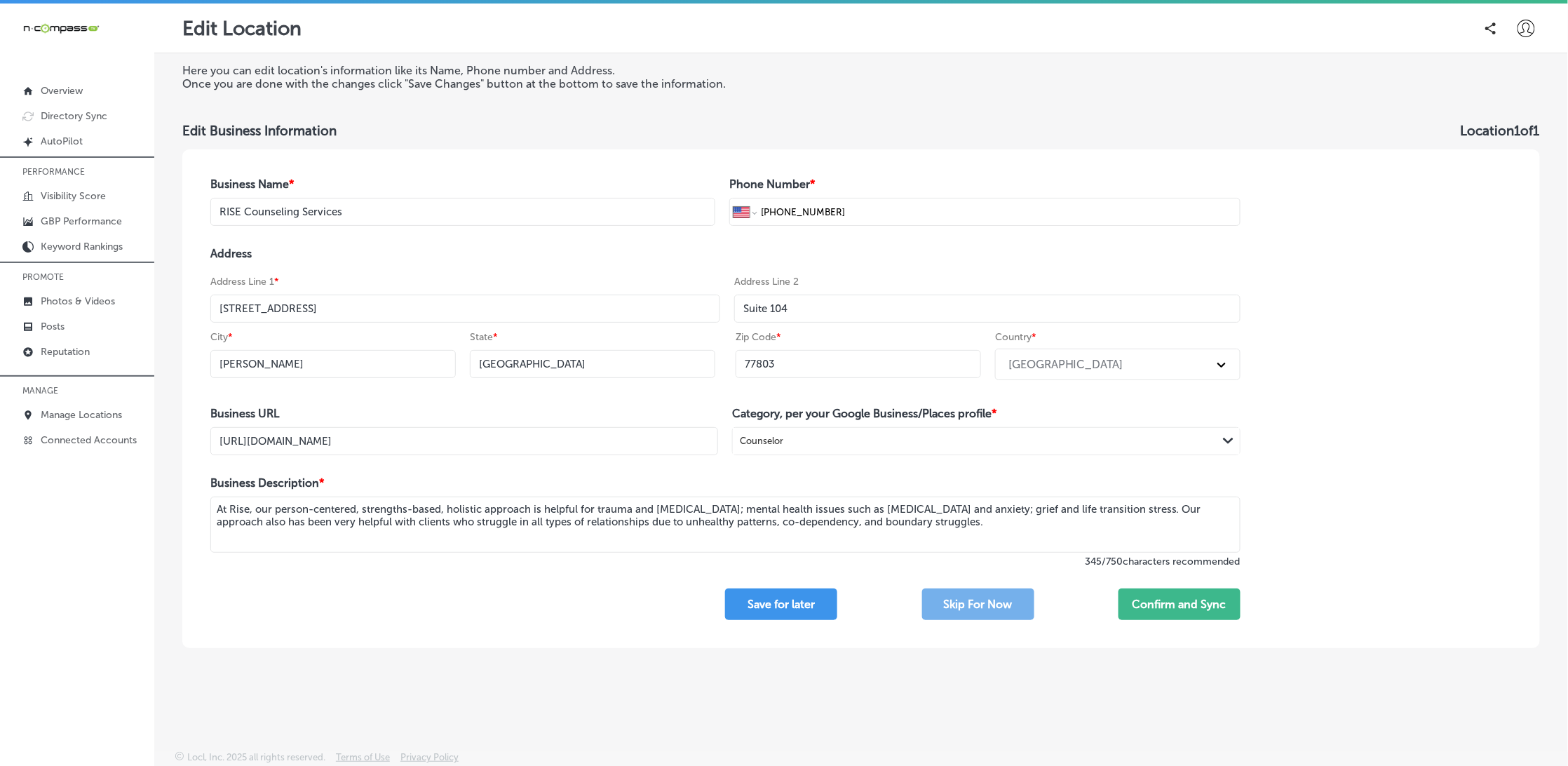
drag, startPoint x: 405, startPoint y: 517, endPoint x: 214, endPoint y: 510, distance: 191.1
type textarea "At Rise, our person-centered, strengths-based, holistic approach is helpful for…"
click at [1154, 607] on button "Confirm and Sync" at bounding box center [1179, 604] width 122 height 32
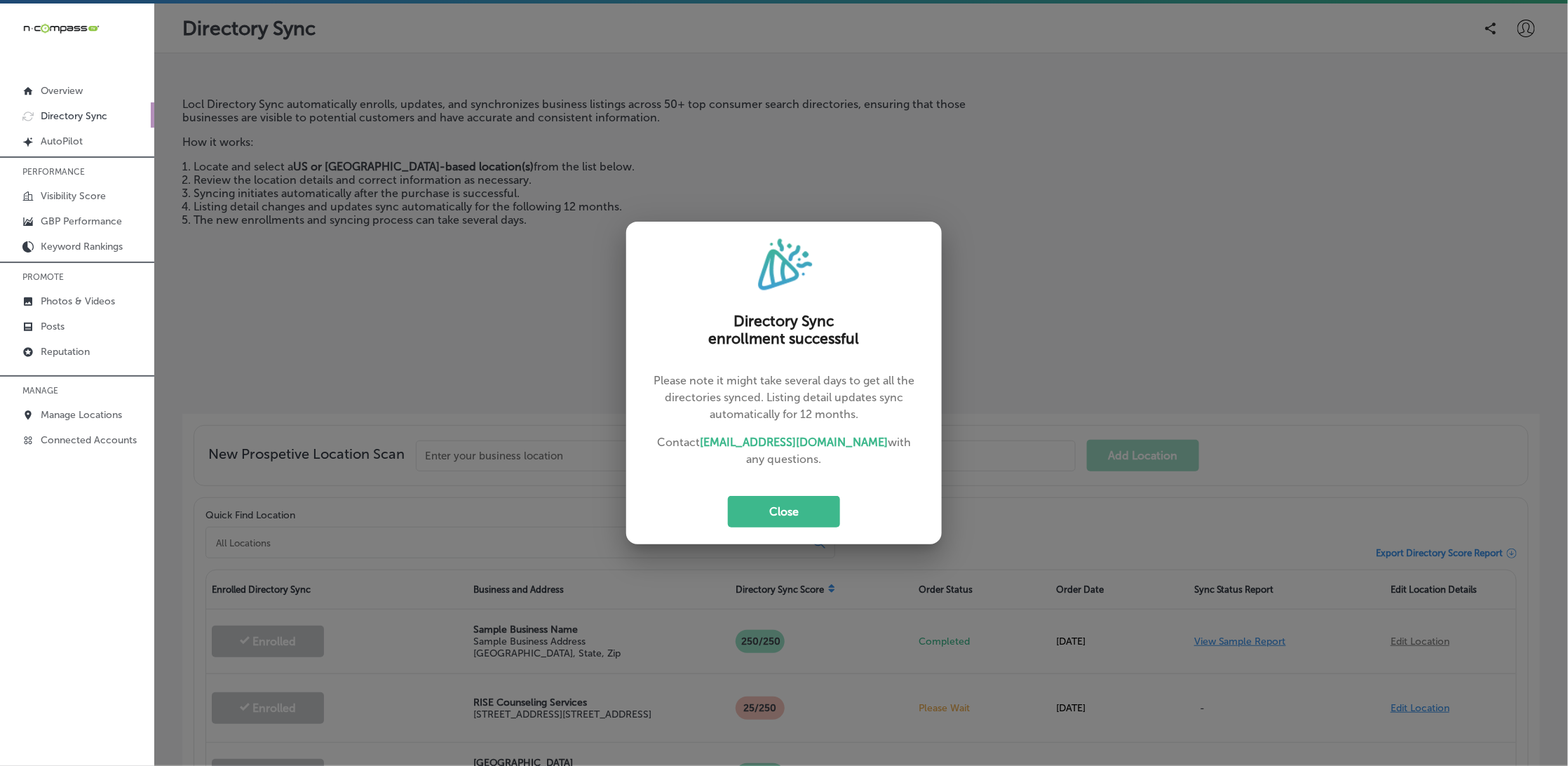
drag, startPoint x: 809, startPoint y: 521, endPoint x: 1155, endPoint y: 396, distance: 367.9
click at [809, 520] on button "Close" at bounding box center [784, 512] width 112 height 32
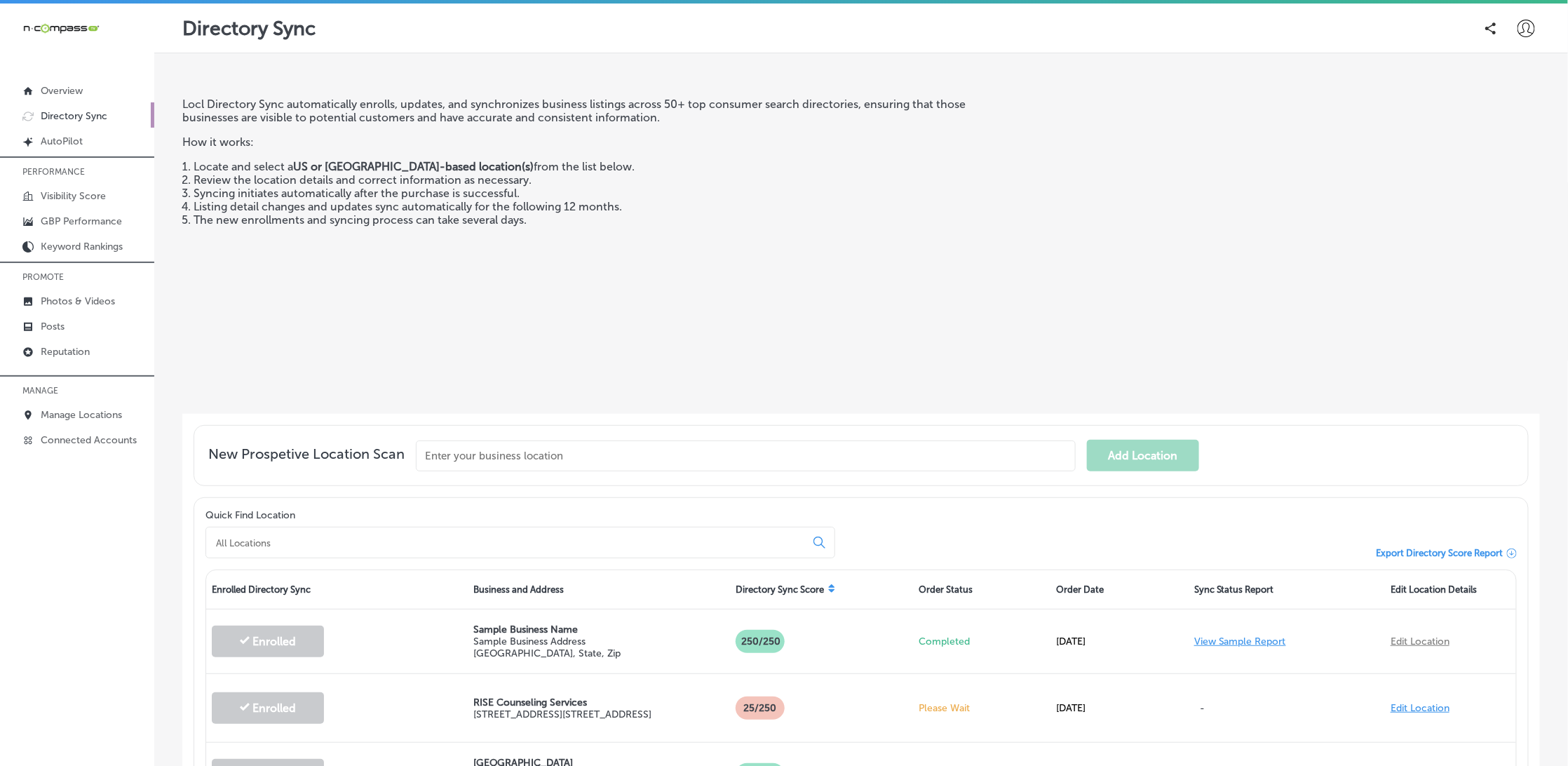
click at [1512, 31] on div at bounding box center [1525, 28] width 28 height 28
click at [1489, 119] on p "My Teams" at bounding box center [1501, 114] width 52 height 17
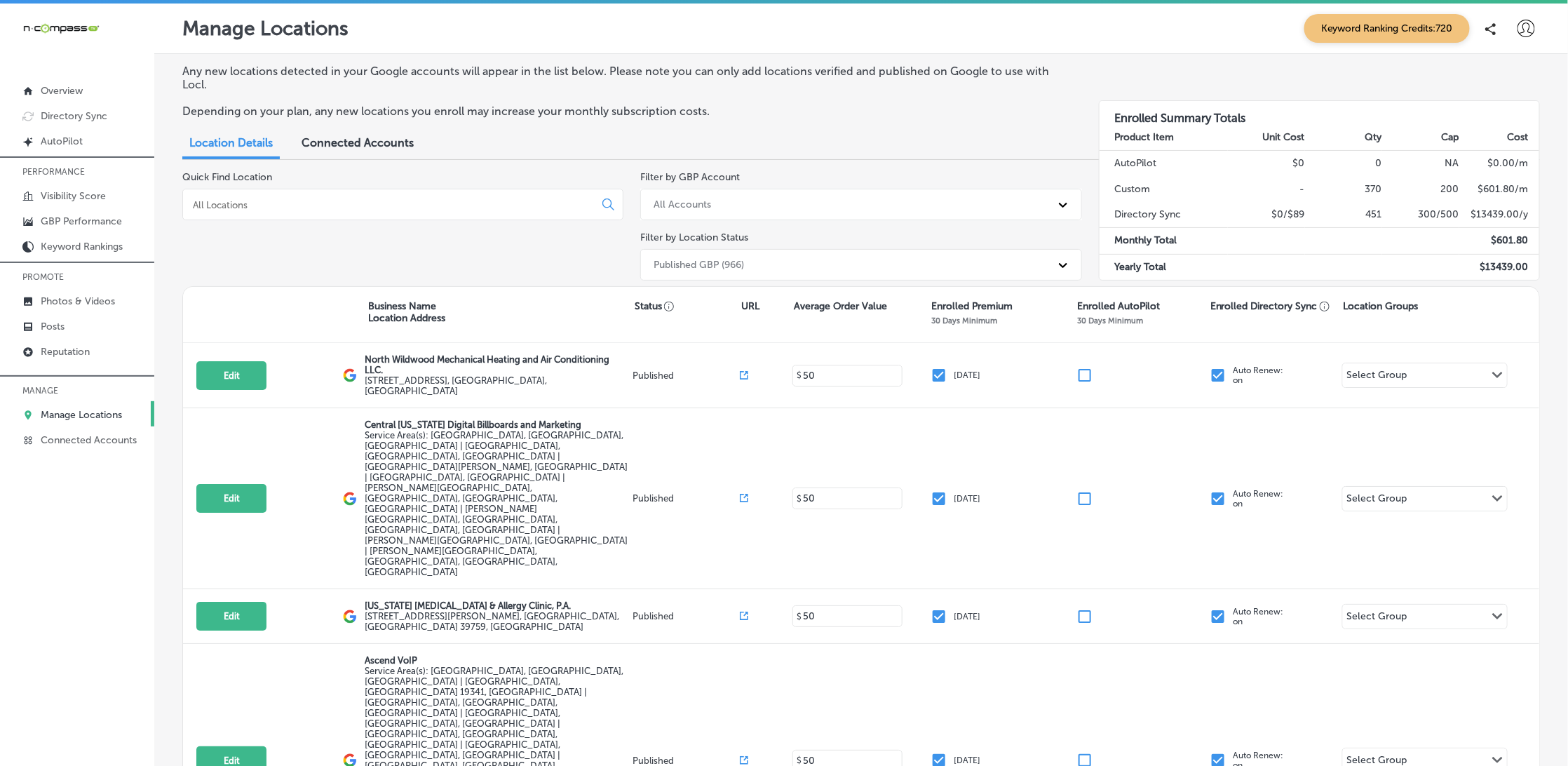
click at [362, 209] on input at bounding box center [391, 204] width 400 height 13
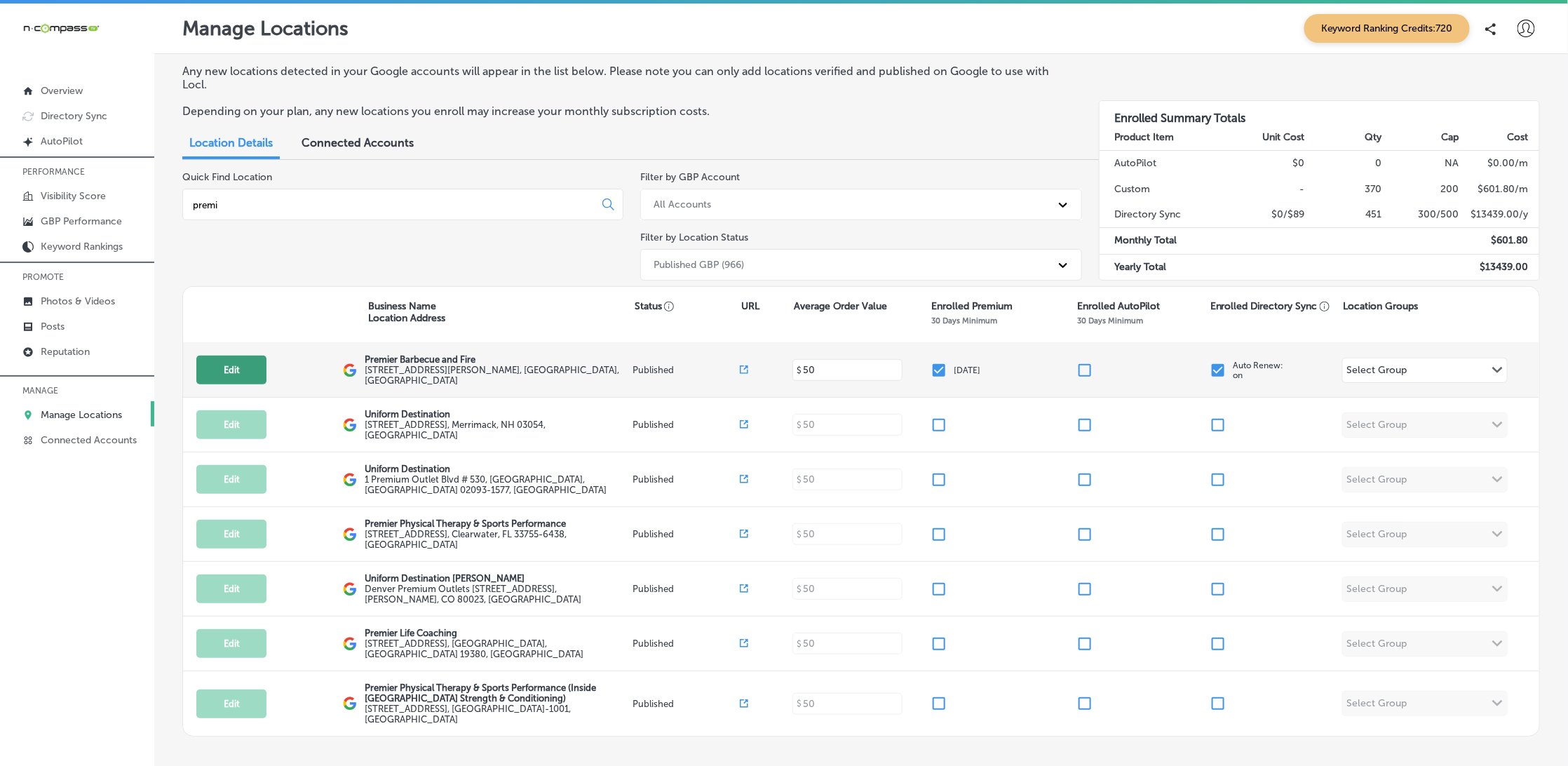
type input "premi"
click at [224, 367] on button "Edit" at bounding box center [231, 369] width 70 height 29
select select "US"
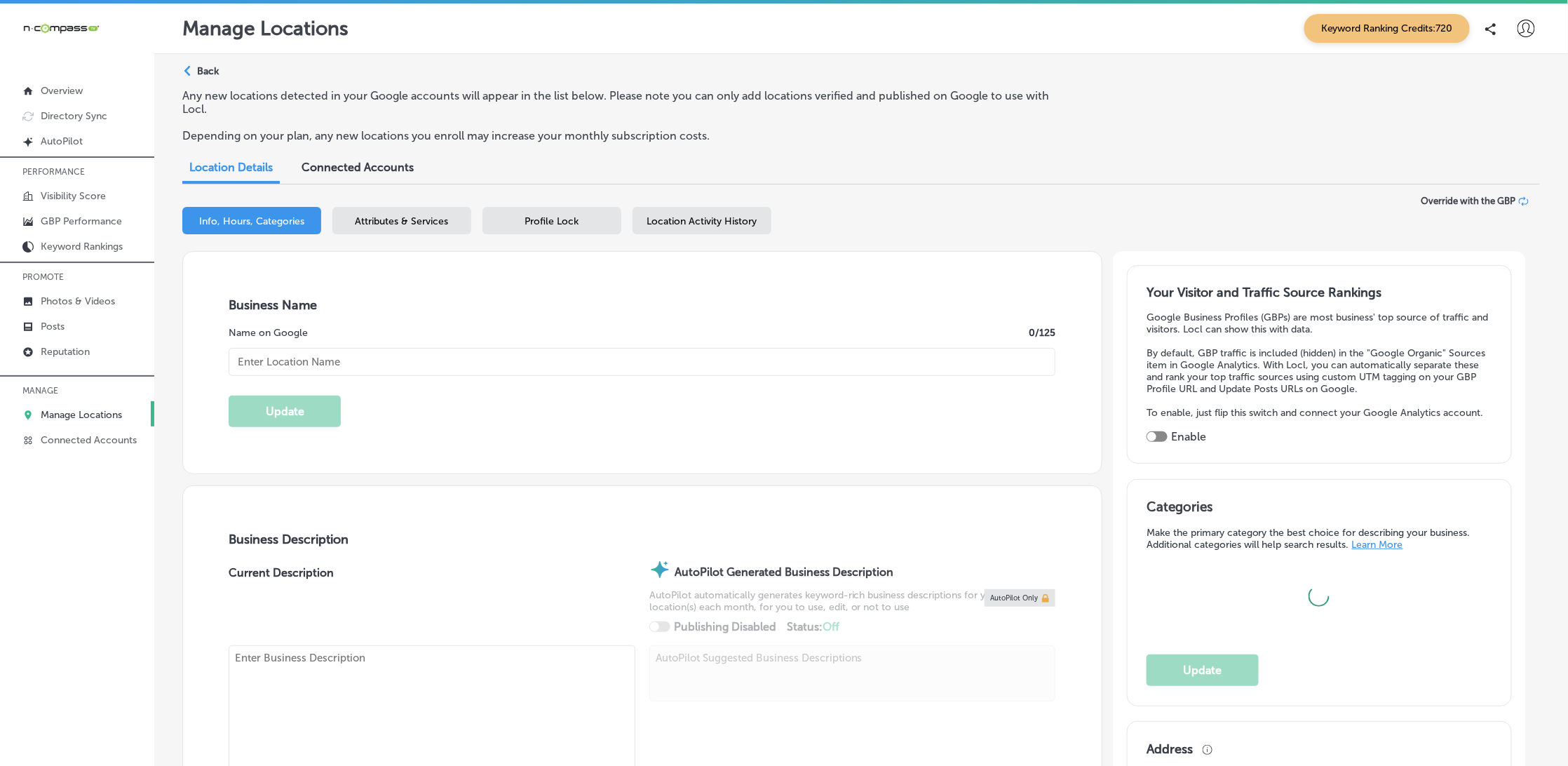
type input "Premier Barbecue and Fire"
type input "4425 Dean Martin Drive"
type input "[GEOGRAPHIC_DATA]"
type input "89103"
type input "US"
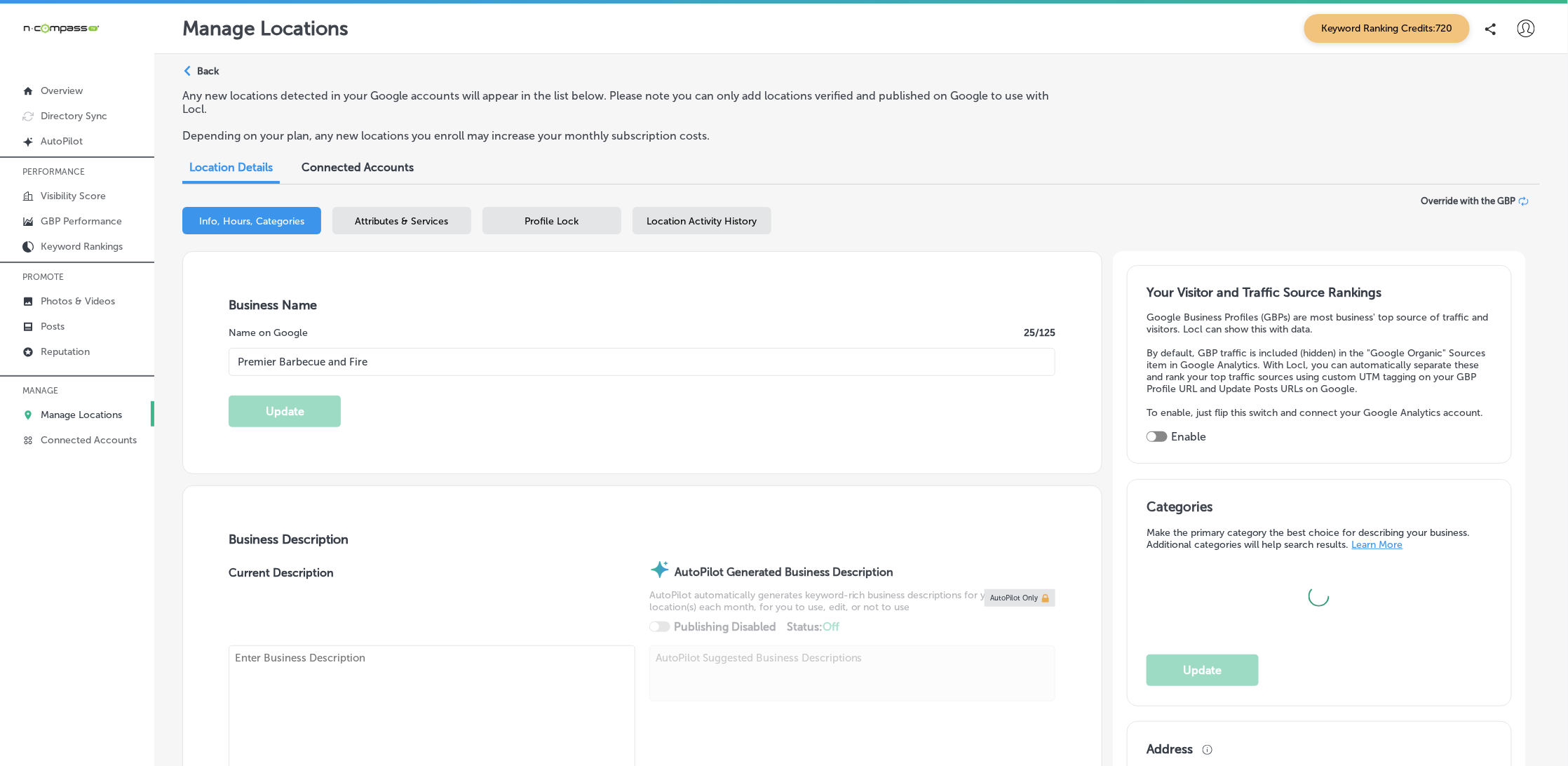
type input "http://www.premierbbqandfire.com/"
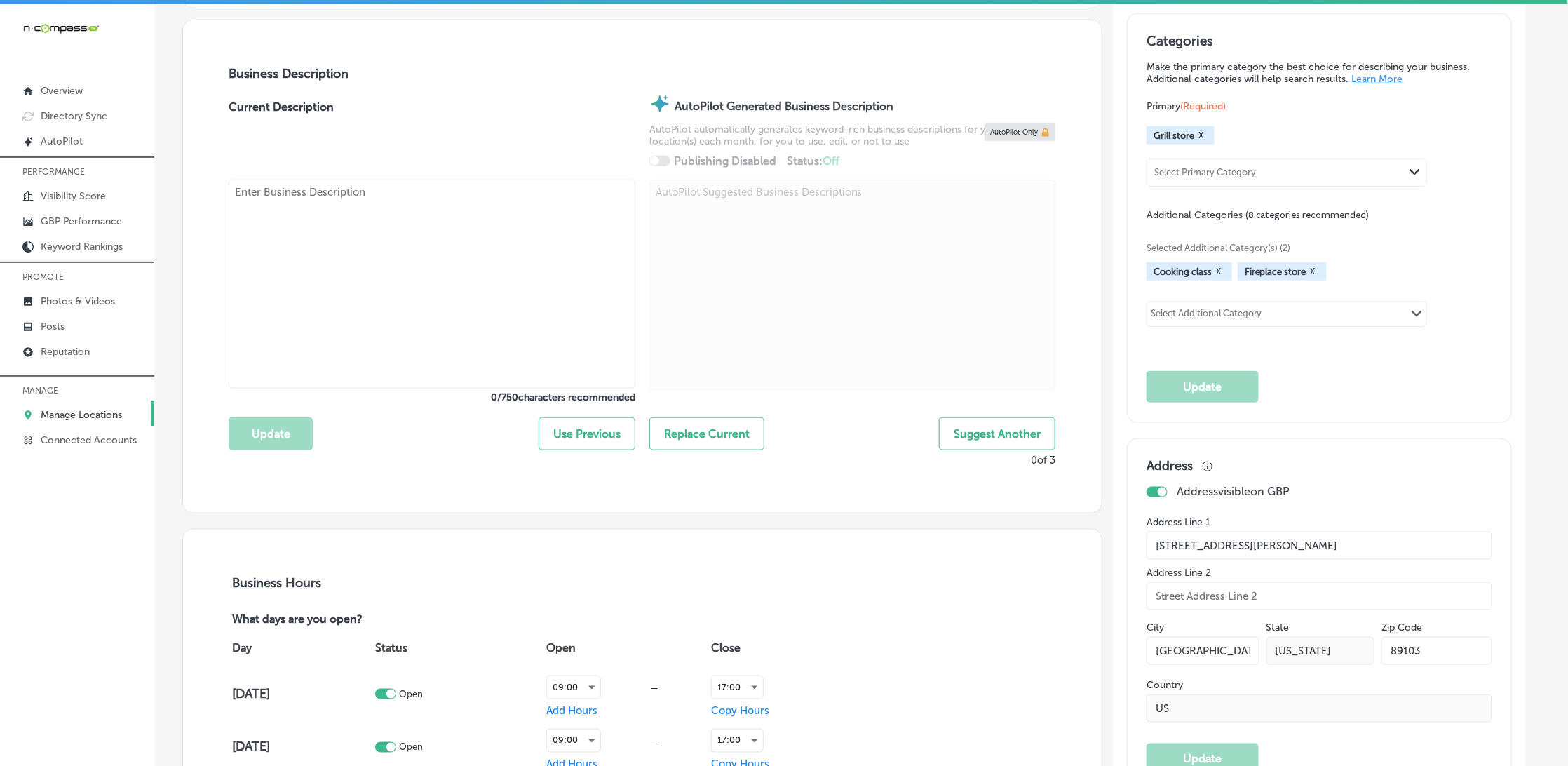
checkbox input "true"
type textarea "Premier Barbecue & Fire in Las Vegas, NV is dedicated to helping you create the…"
type input "+1 702 829 6000"
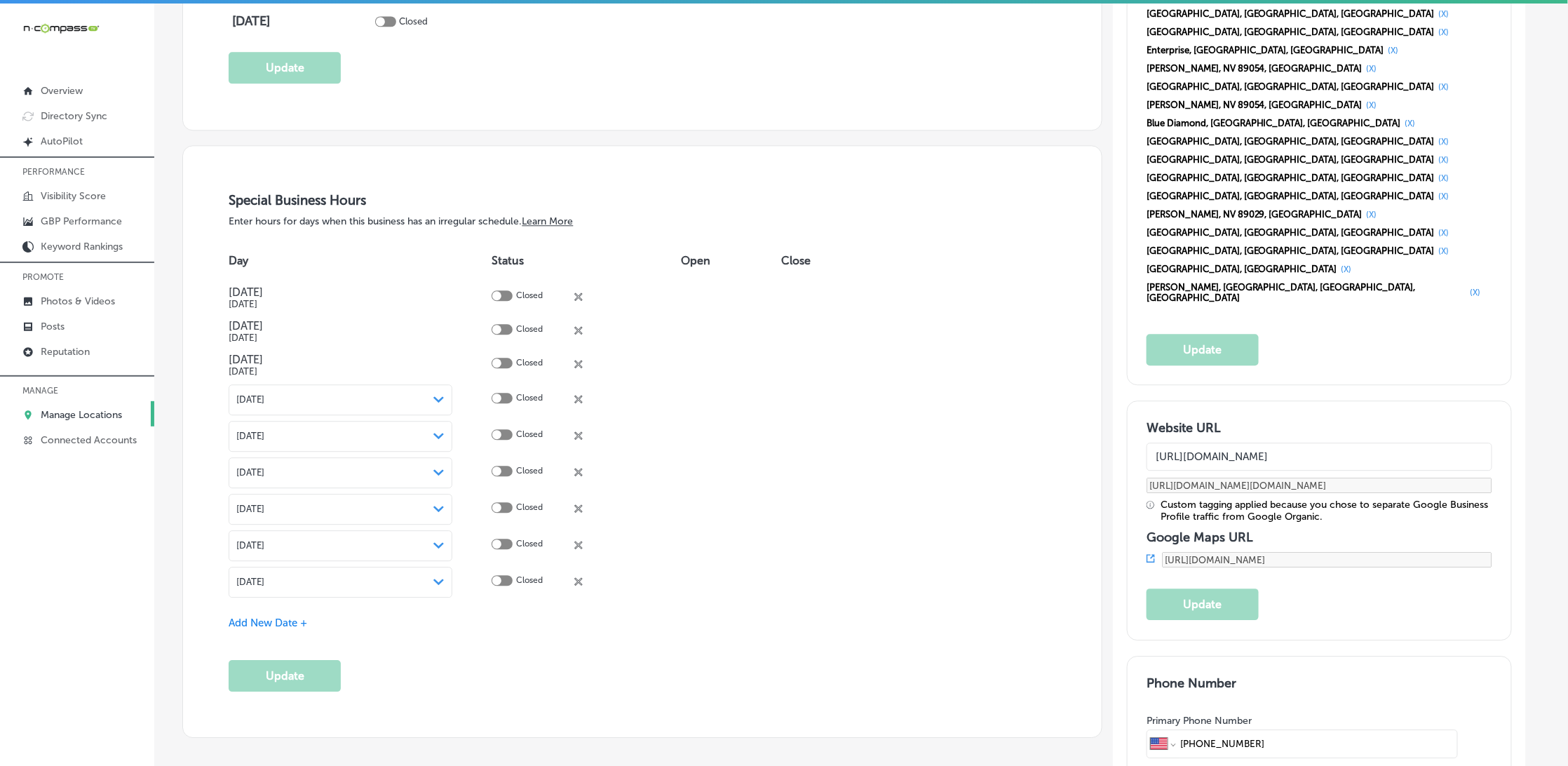
scroll to position [1510, 0]
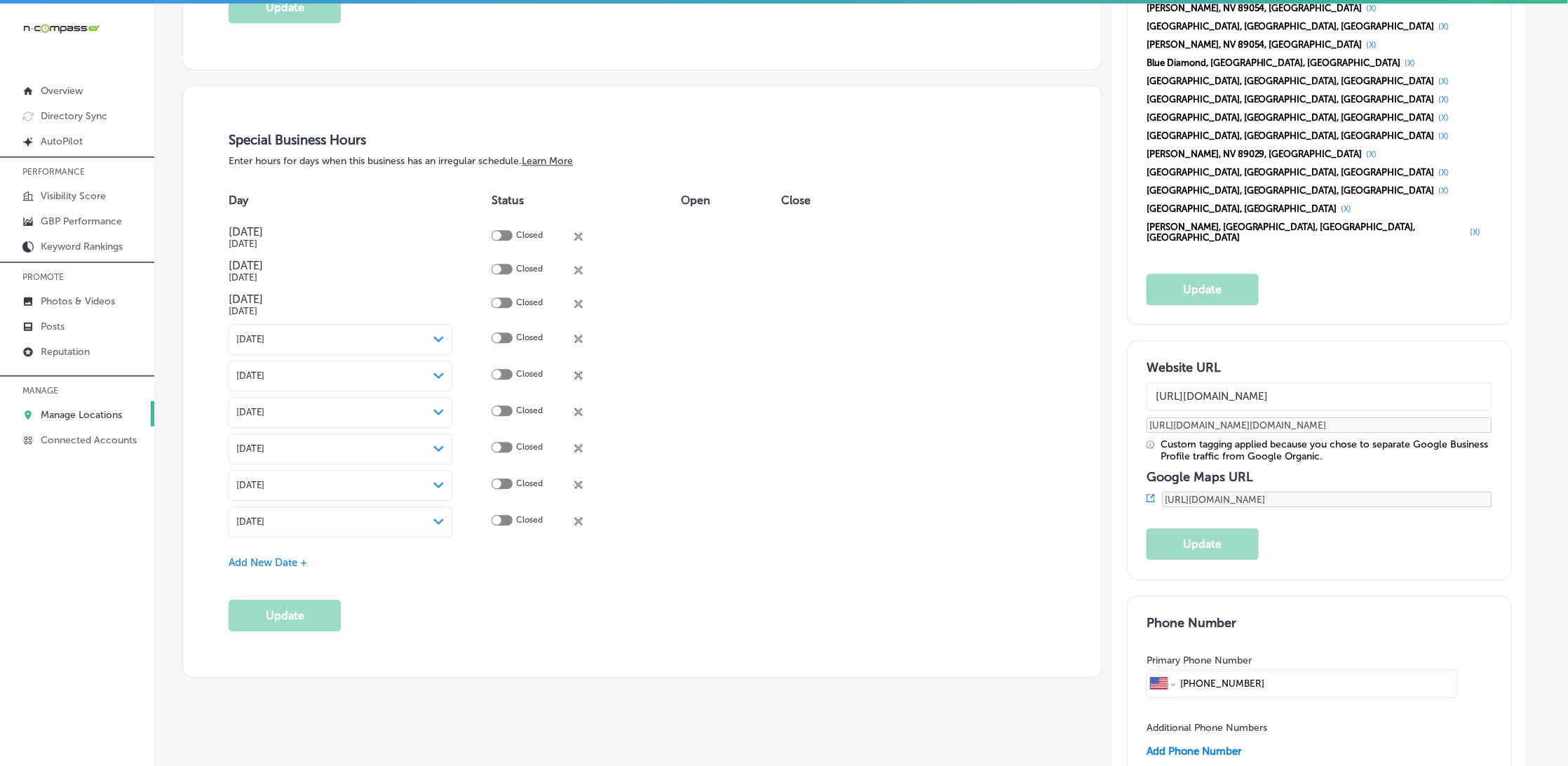
click at [572, 515] on div "Closed close Created with Sketch." at bounding box center [547, 521] width 70 height 13
drag, startPoint x: 579, startPoint y: 515, endPoint x: 477, endPoint y: 524, distance: 102.4
click at [578, 517] on icon "close Created with Sketch." at bounding box center [578, 521] width 8 height 8
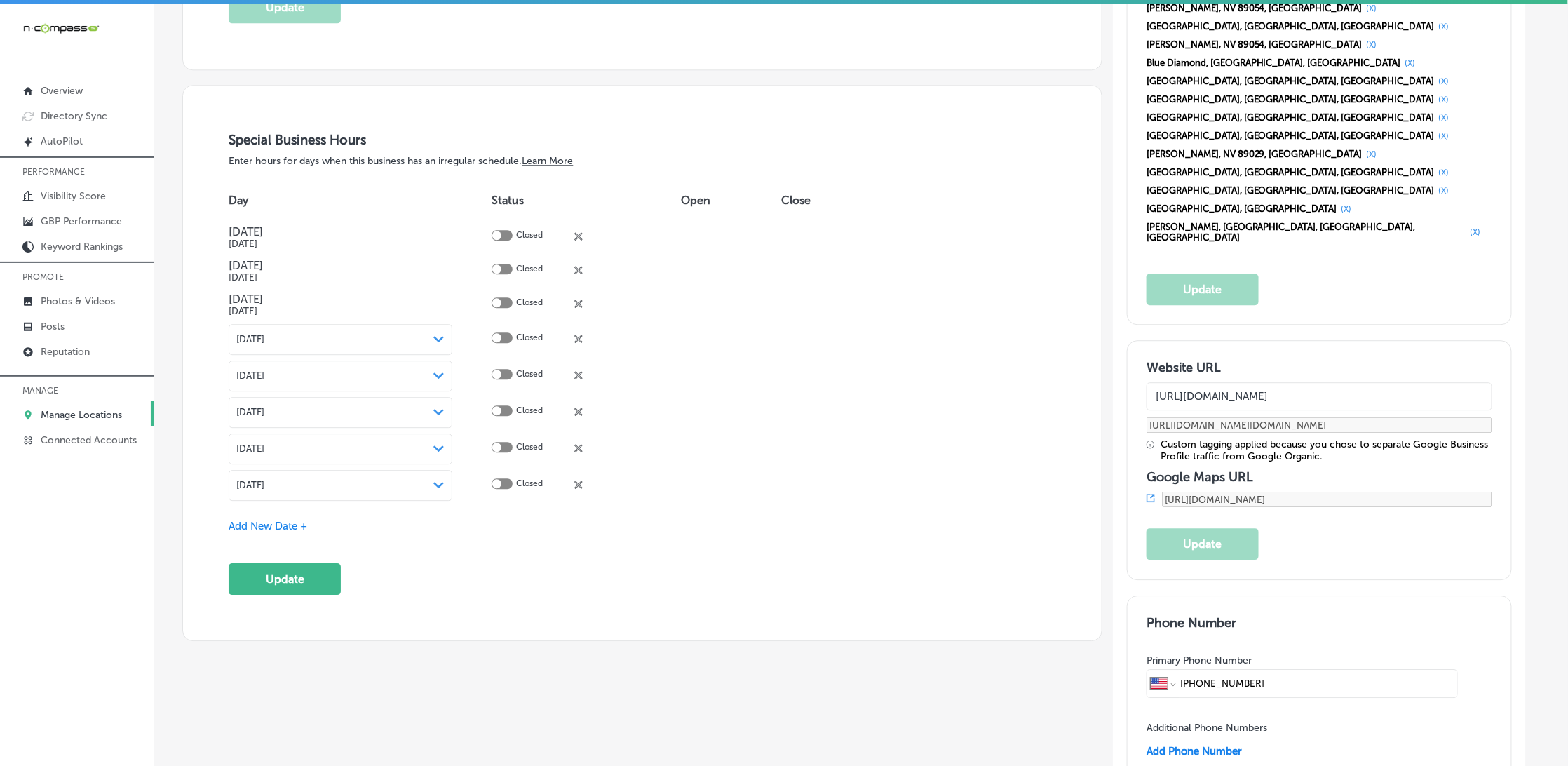
drag, startPoint x: 262, startPoint y: 572, endPoint x: 590, endPoint y: 538, distance: 329.8
click at [263, 572] on button "Update" at bounding box center [284, 579] width 112 height 32
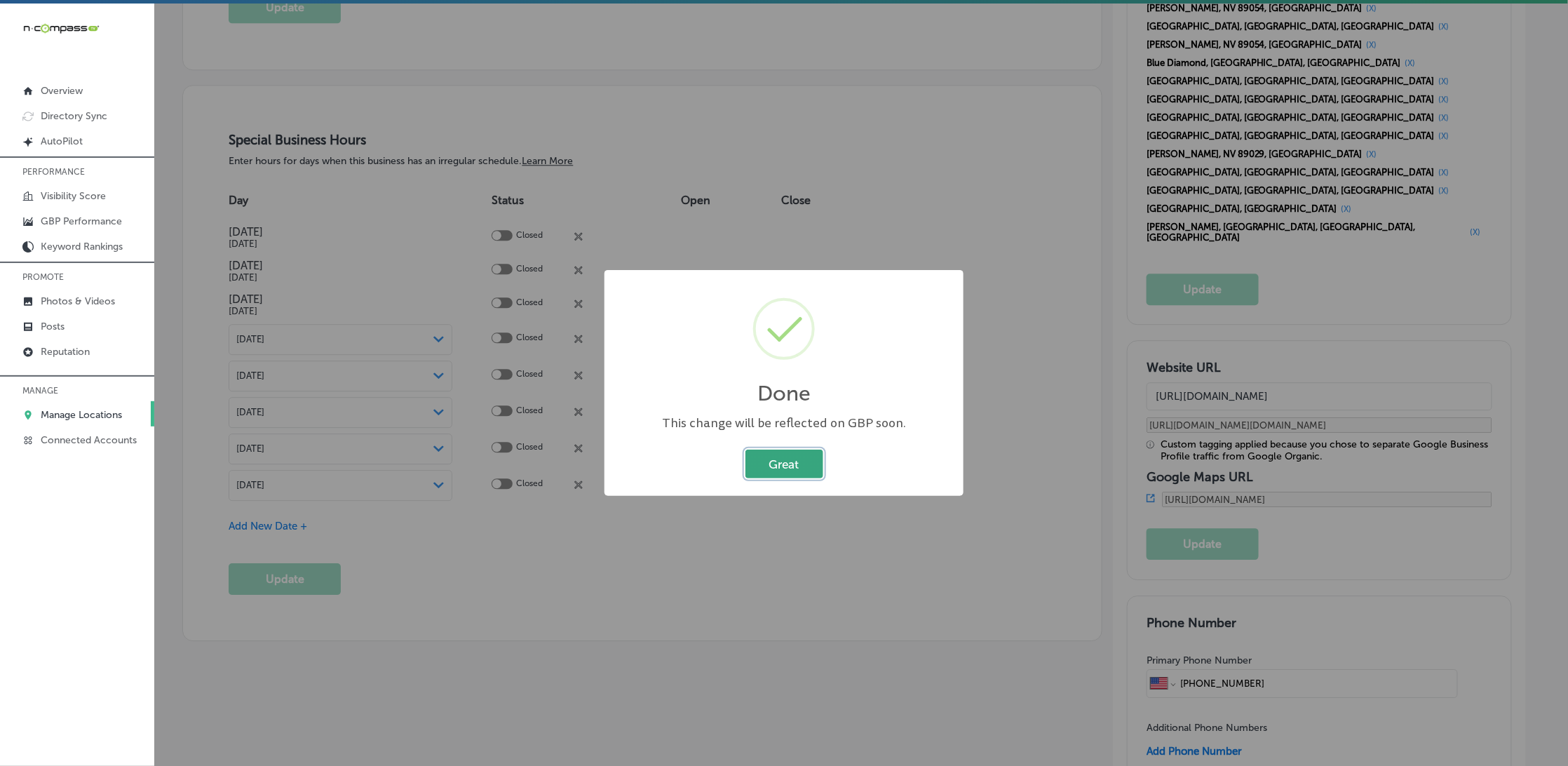
click at [788, 466] on button "Great" at bounding box center [784, 463] width 77 height 29
